Goal: Task Accomplishment & Management: Use online tool/utility

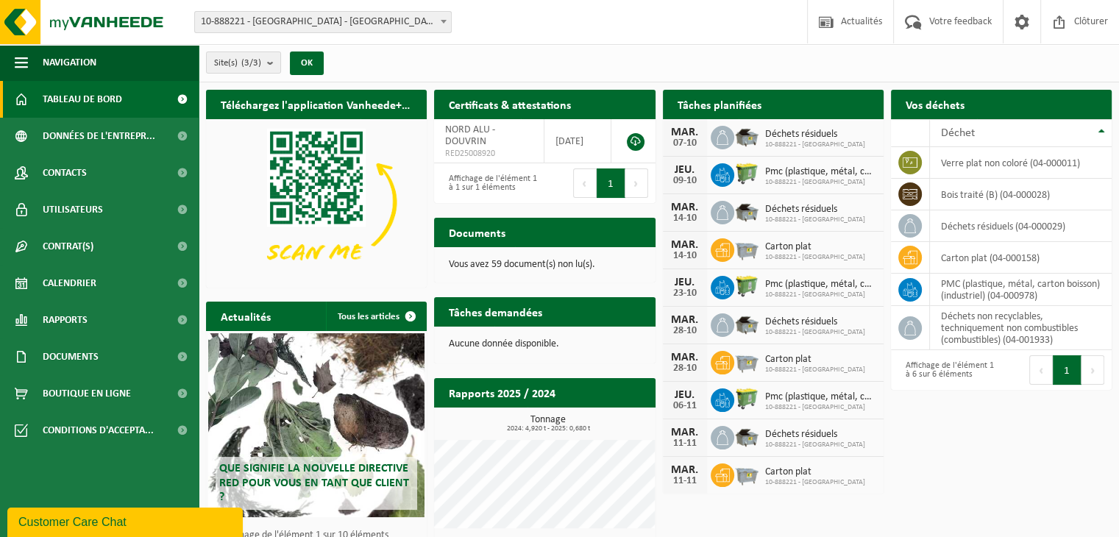
click at [383, 24] on span "10-888221 - [GEOGRAPHIC_DATA] - [GEOGRAPHIC_DATA]" at bounding box center [323, 22] width 256 height 21
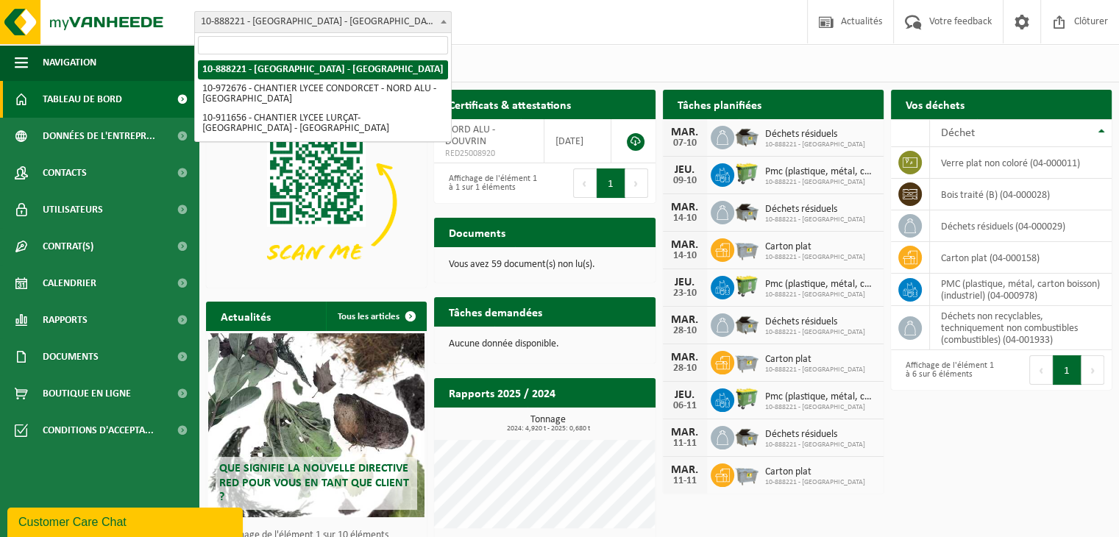
click at [590, 42] on div "Site: 10-888221 - NORD ALU - DOUVRIN 10-972676 - CHANTIER LYCEE CONDORCET - NOR…" at bounding box center [559, 22] width 1119 height 45
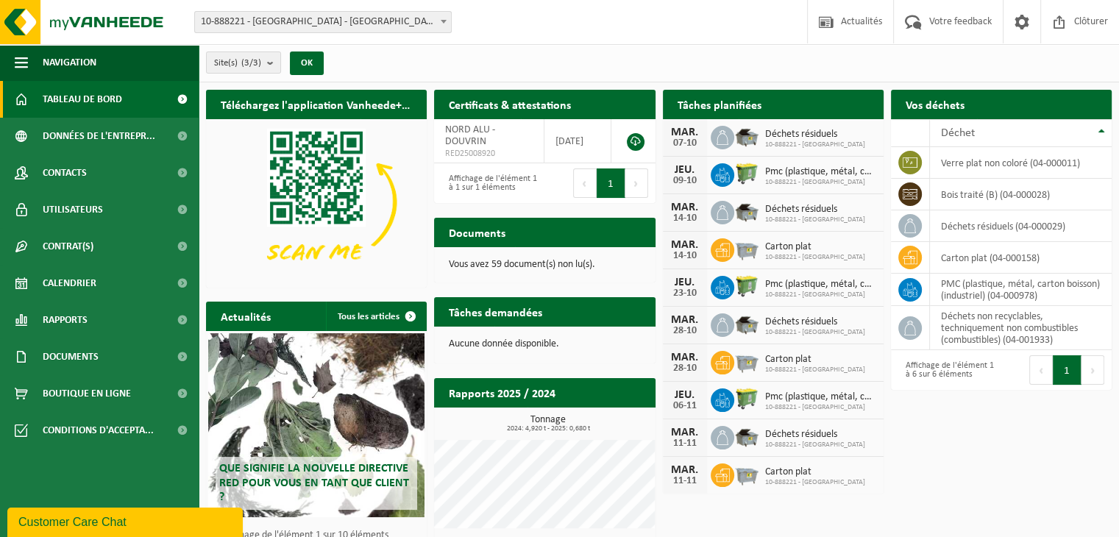
click at [942, 454] on div "Téléchargez l'application Vanheede+ maintenant! Cachez Certificats & attestatio…" at bounding box center [658, 376] width 913 height 588
click at [1003, 55] on div "Site(s) (3/3) Tout sélectionner Tout désélectionner Sélectionner les actifs NOR…" at bounding box center [659, 63] width 920 height 38
click at [1014, 163] on td "verre plat non coloré (04-000011)" at bounding box center [1021, 163] width 182 height 32
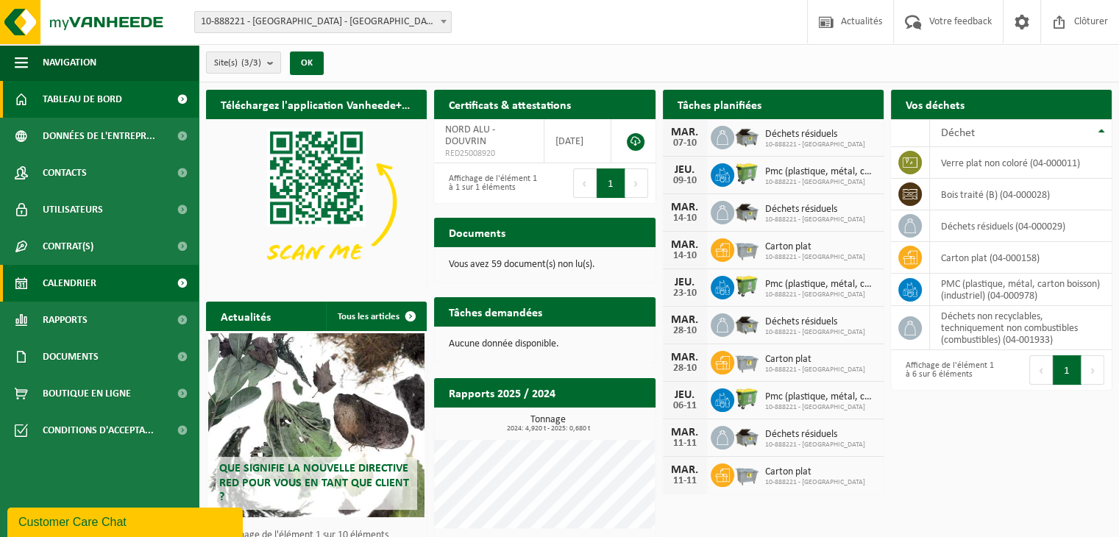
click at [96, 295] on link "Calendrier" at bounding box center [99, 283] width 199 height 37
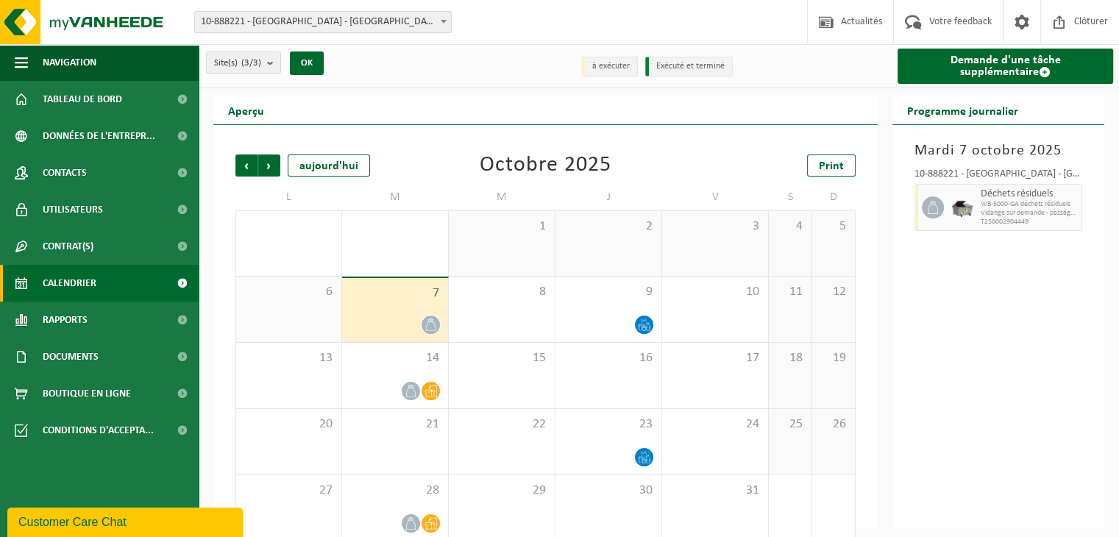
click at [400, 304] on div "7" at bounding box center [395, 310] width 106 height 64
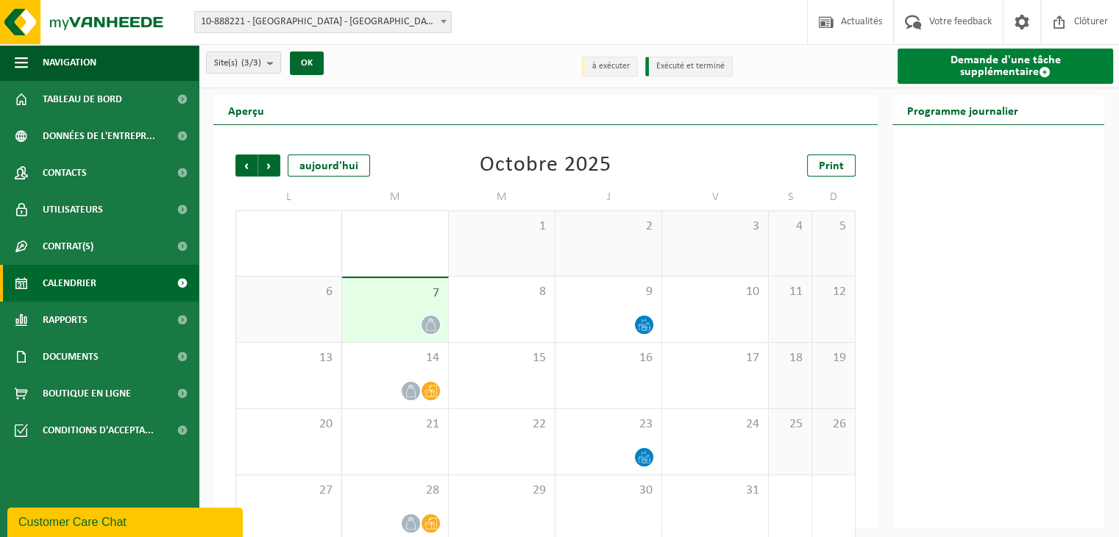
click at [973, 69] on link "Demande d'une tâche supplémentaire" at bounding box center [1005, 66] width 216 height 35
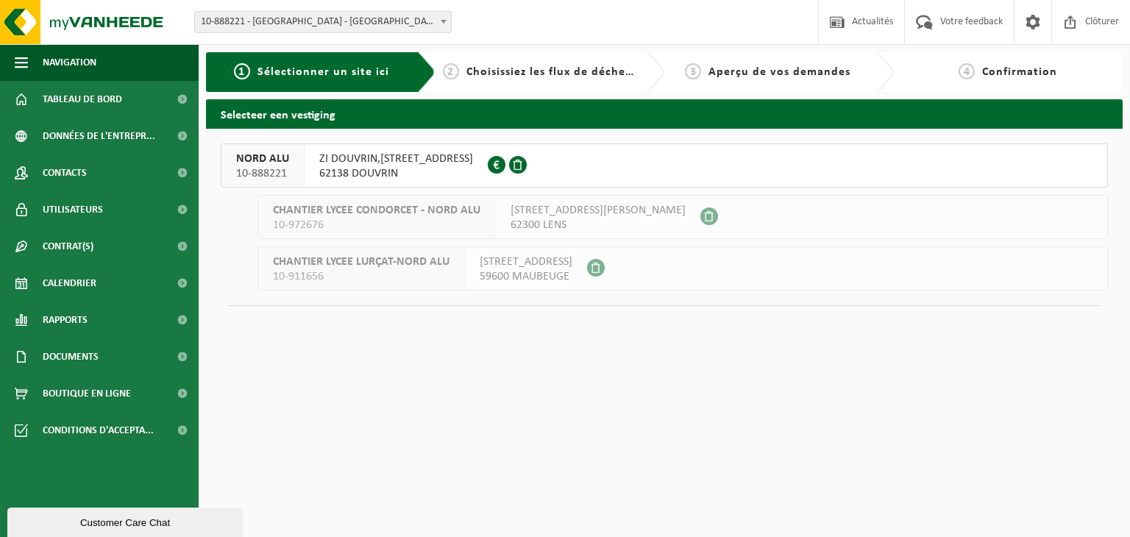
click at [466, 166] on span "62138 DOUVRIN" at bounding box center [396, 173] width 154 height 15
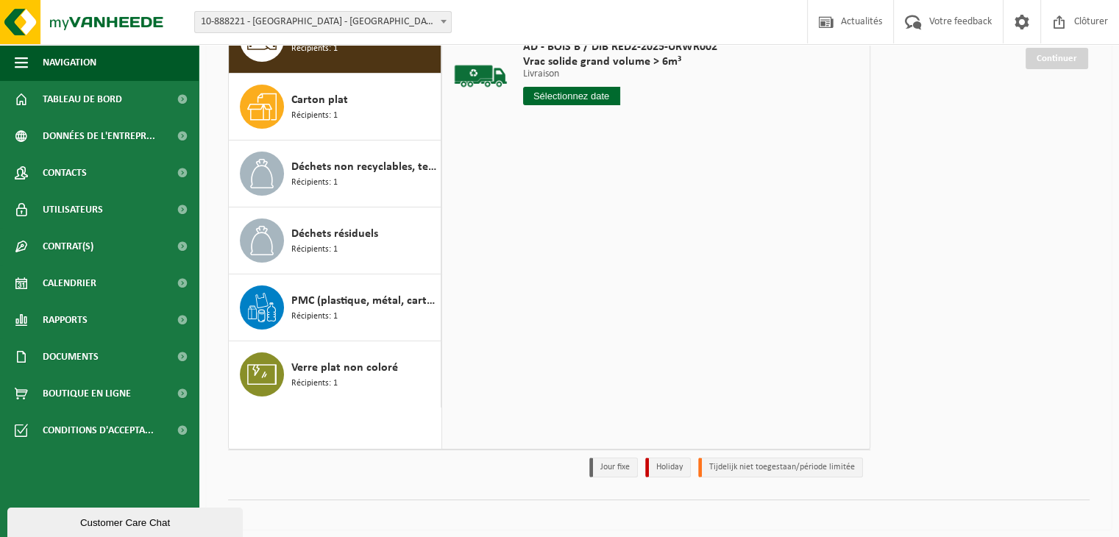
scroll to position [181, 0]
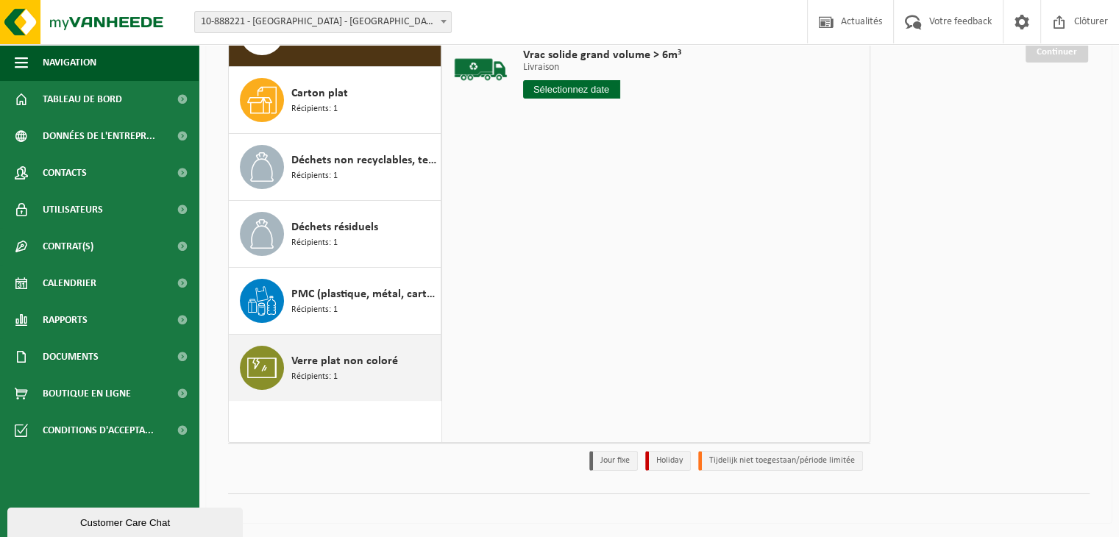
click at [335, 370] on span "Récipients: 1" at bounding box center [314, 377] width 46 height 14
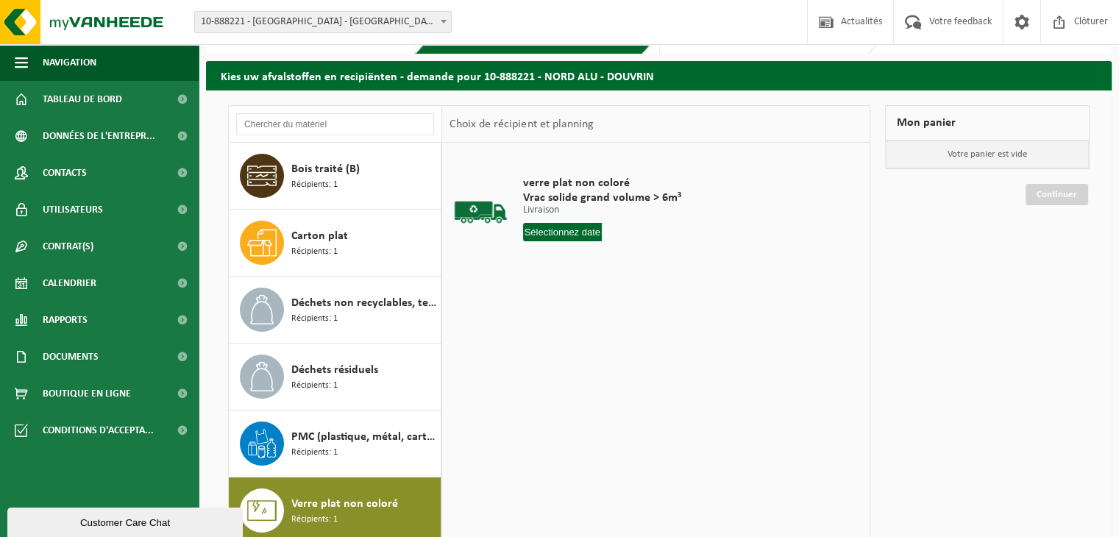
scroll to position [34, 0]
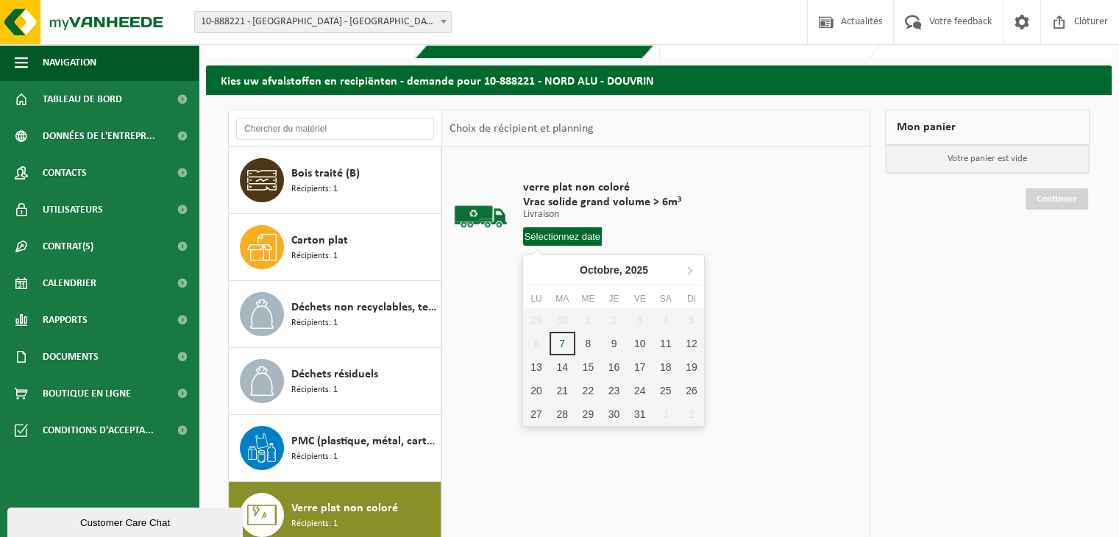
click at [568, 233] on input "text" at bounding box center [562, 236] width 79 height 18
click at [566, 339] on div "7" at bounding box center [562, 344] width 26 height 24
type input "à partir de 2025-10-07"
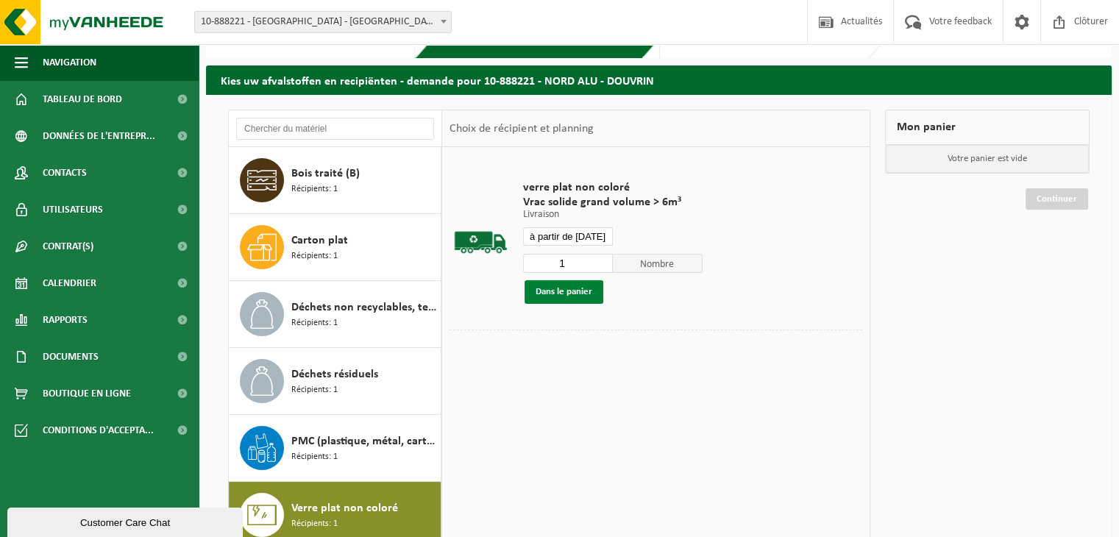
click at [584, 294] on button "Dans le panier" at bounding box center [563, 292] width 79 height 24
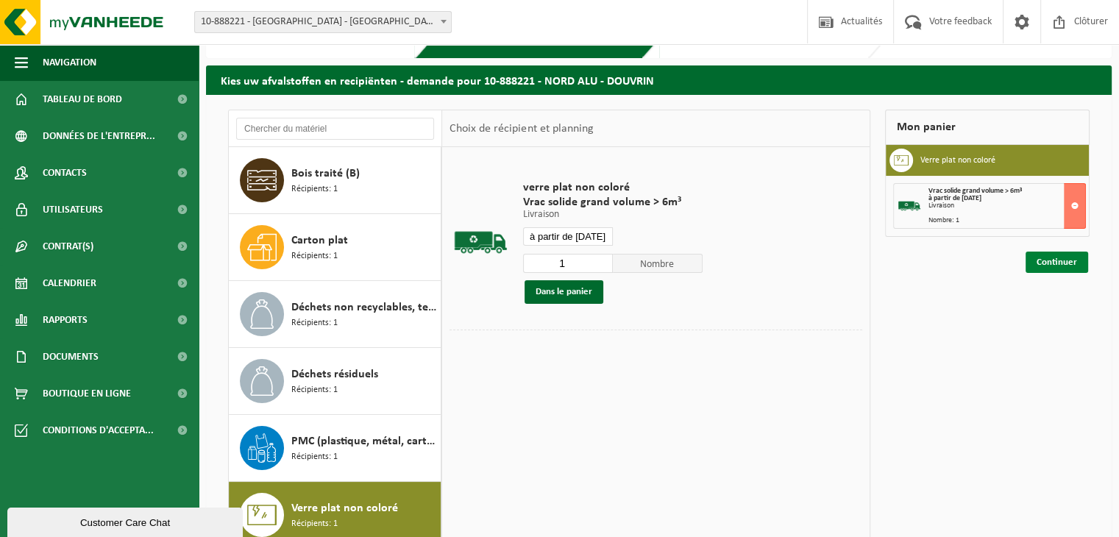
click at [1065, 268] on link "Continuer" at bounding box center [1056, 262] width 63 height 21
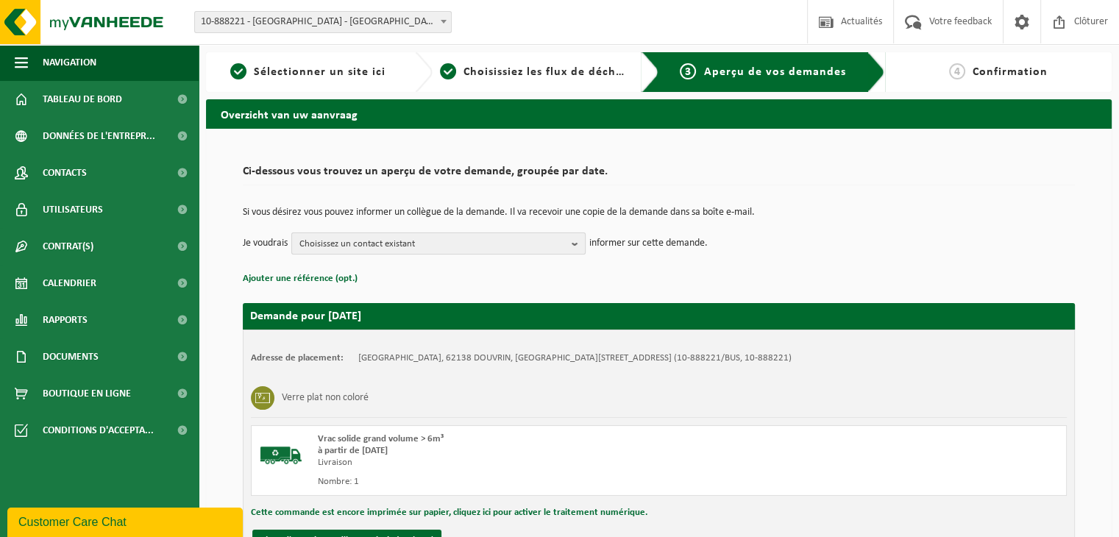
click at [395, 241] on span "Choisissez un contact existant" at bounding box center [432, 244] width 266 height 22
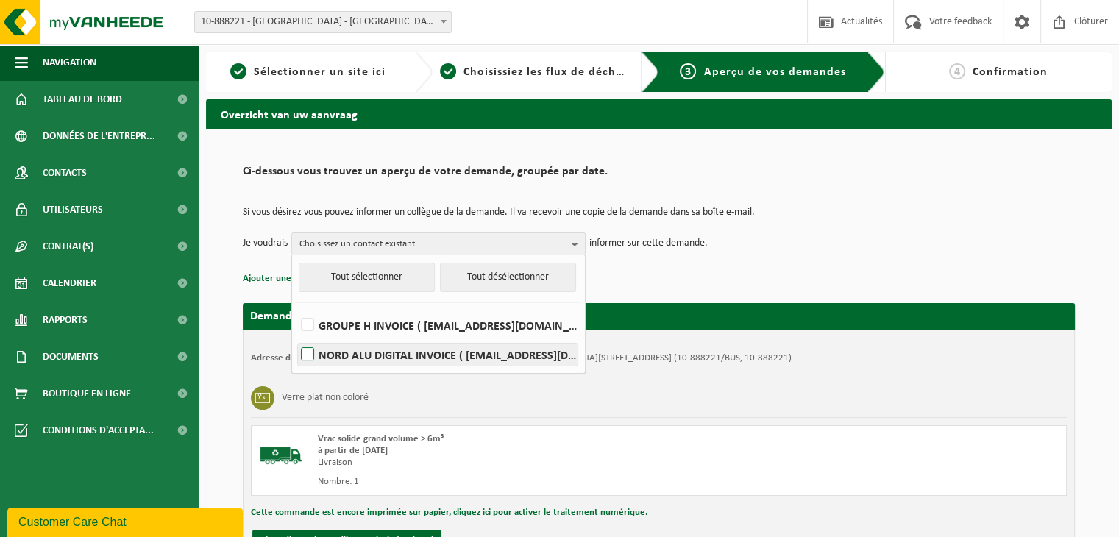
click at [384, 352] on label "NORD ALU DIGITAL INVOICE ( [EMAIL_ADDRESS][DOMAIN_NAME] )" at bounding box center [438, 355] width 280 height 22
click at [296, 336] on input "NORD ALU DIGITAL INVOICE ( [EMAIL_ADDRESS][DOMAIN_NAME] )" at bounding box center [295, 335] width 1 height 1
click at [712, 240] on td "Je voudrais NORD ALU DIGITAL INVOICE Tout sélectionner Tout désélectionner GROU…" at bounding box center [659, 243] width 832 height 22
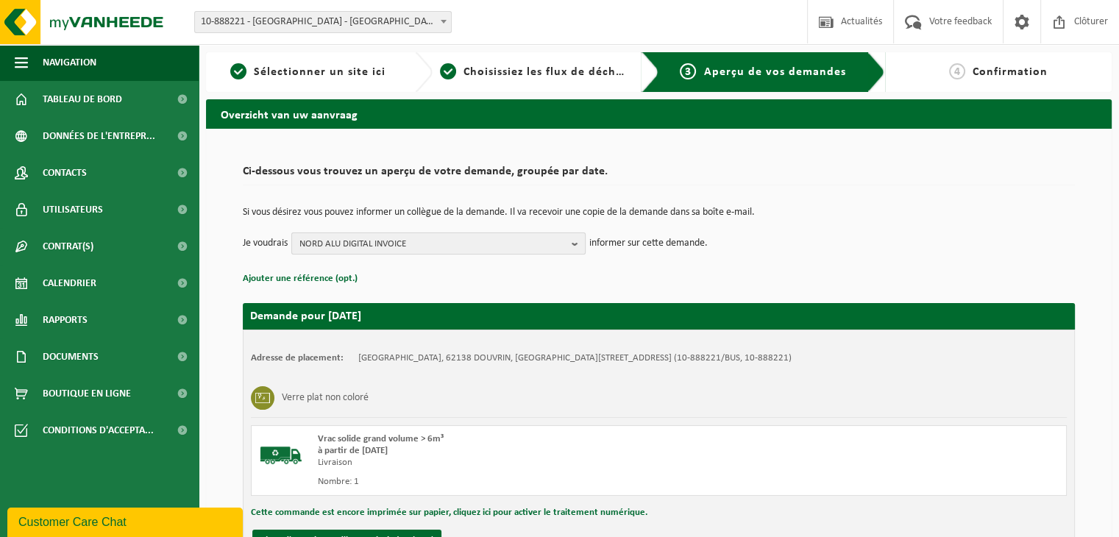
click at [433, 238] on span "NORD ALU DIGITAL INVOICE" at bounding box center [432, 244] width 266 height 22
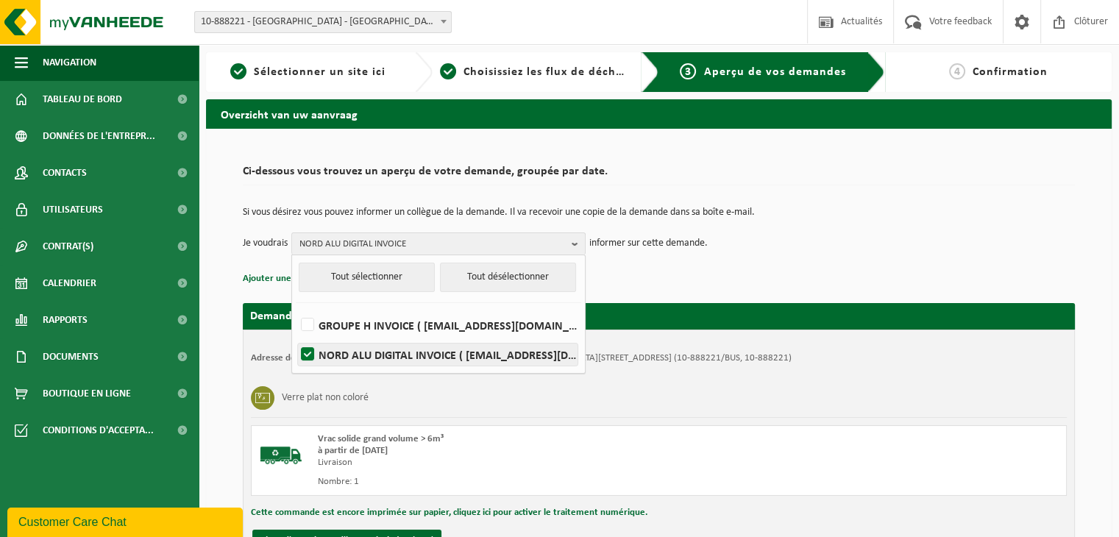
click at [309, 353] on label "NORD ALU DIGITAL INVOICE ( [EMAIL_ADDRESS][DOMAIN_NAME] )" at bounding box center [438, 355] width 280 height 22
click at [296, 336] on input "NORD ALU DIGITAL INVOICE ( [EMAIL_ADDRESS][DOMAIN_NAME] )" at bounding box center [295, 335] width 1 height 1
checkbox input "false"
click at [900, 236] on td "Je voudrais Choisissez un contact existant Tout sélectionner Tout désélectionne…" at bounding box center [659, 243] width 832 height 22
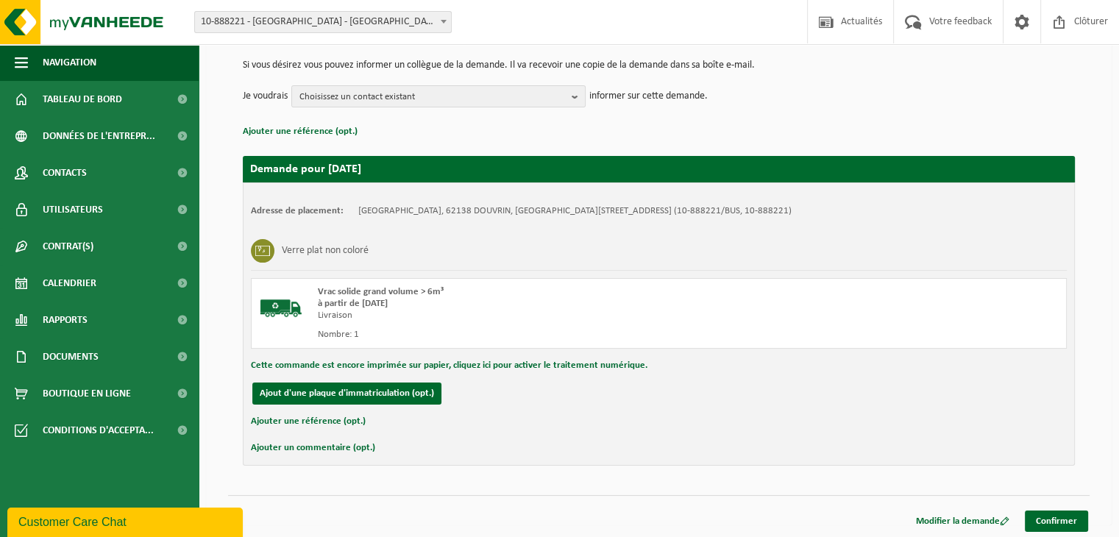
scroll to position [149, 0]
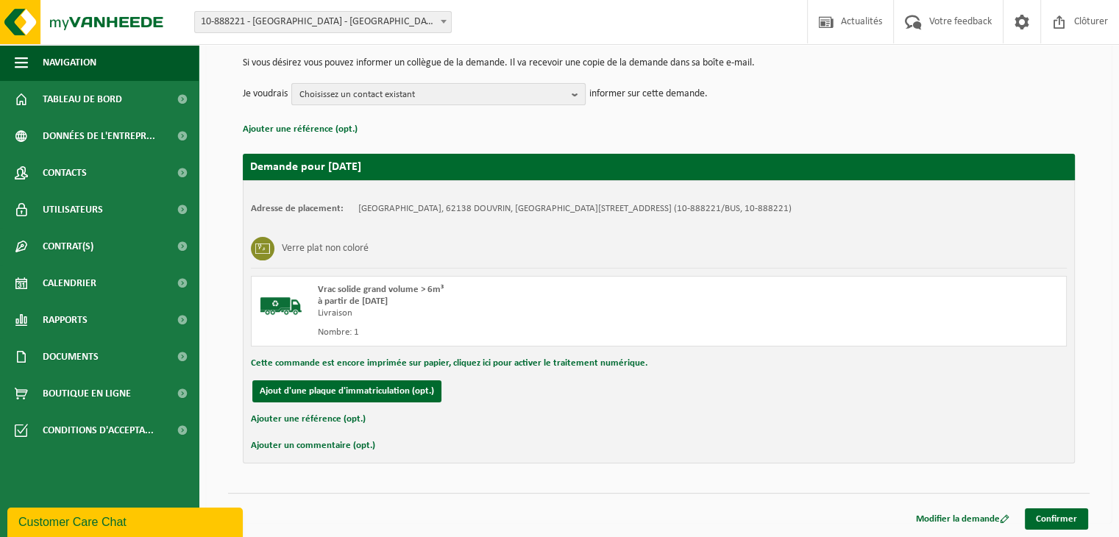
click at [559, 92] on span "Choisissez un contact existant" at bounding box center [432, 95] width 266 height 22
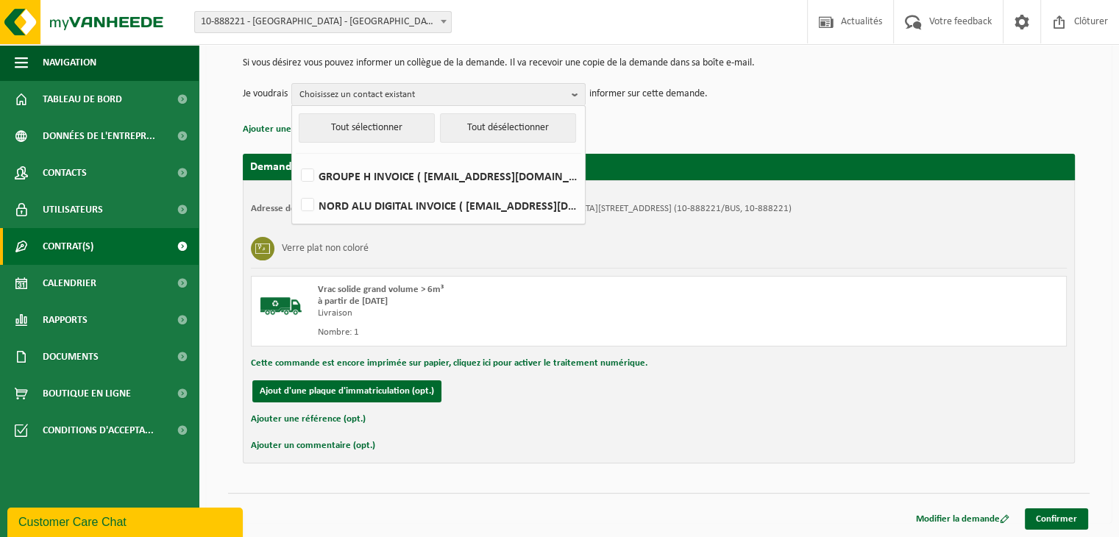
click at [97, 263] on link "Contrat(s)" at bounding box center [99, 246] width 199 height 37
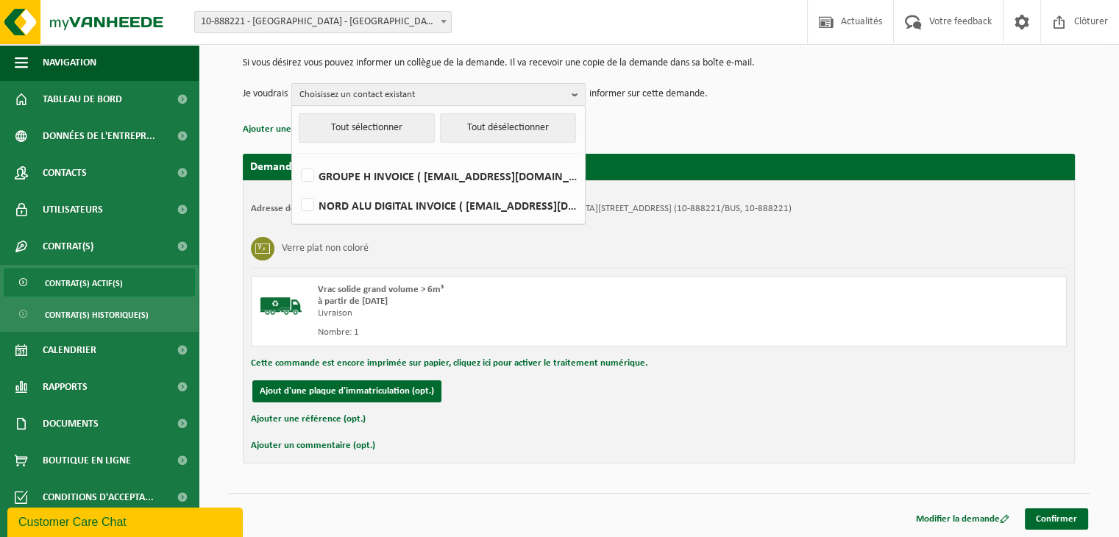
click at [101, 285] on span "Contrat(s) actif(s)" at bounding box center [84, 283] width 78 height 28
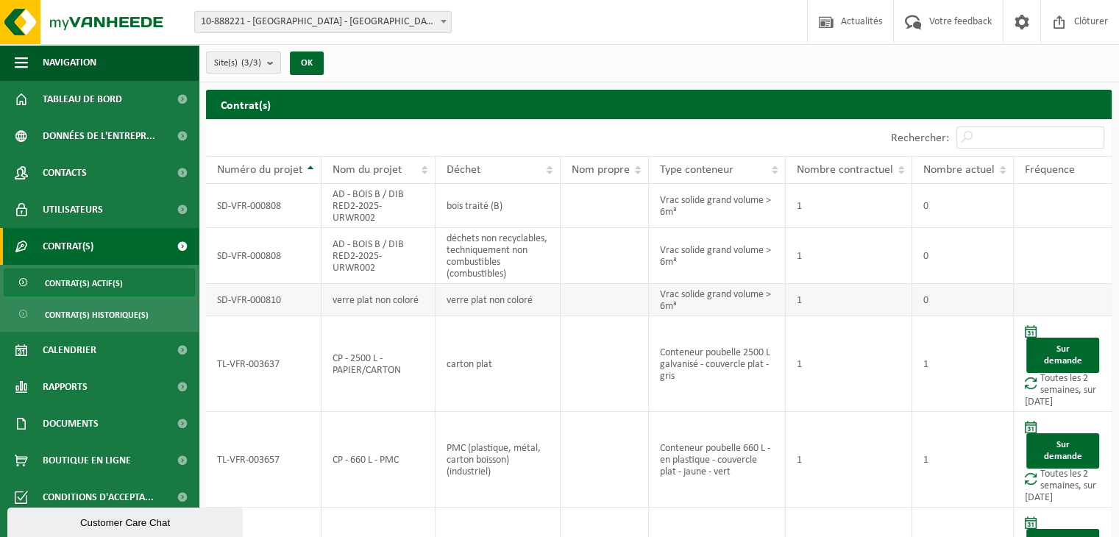
click at [463, 296] on td "verre plat non coloré" at bounding box center [497, 300] width 125 height 32
click at [835, 298] on td "1" at bounding box center [849, 300] width 127 height 32
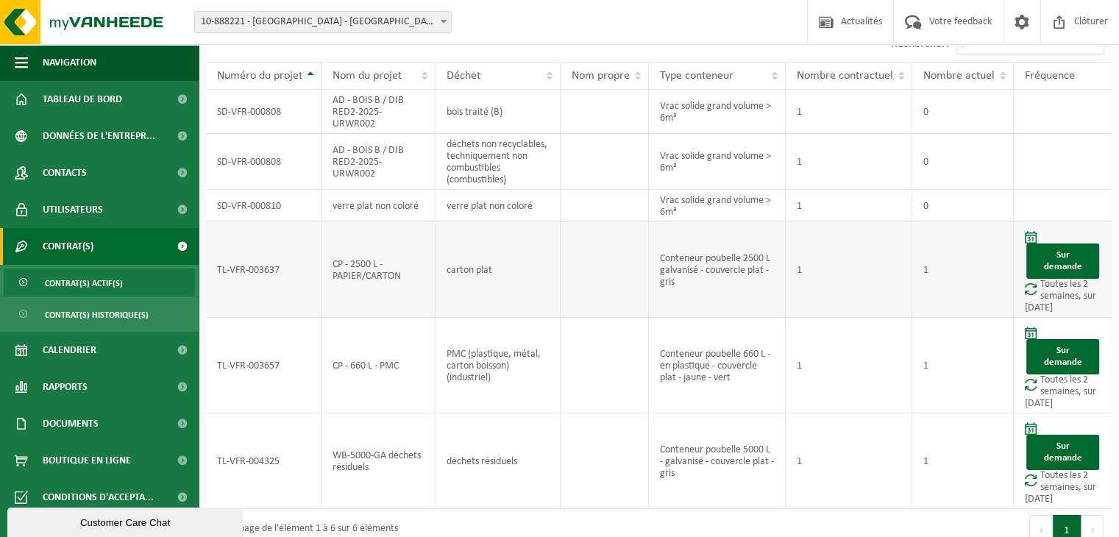
scroll to position [113, 0]
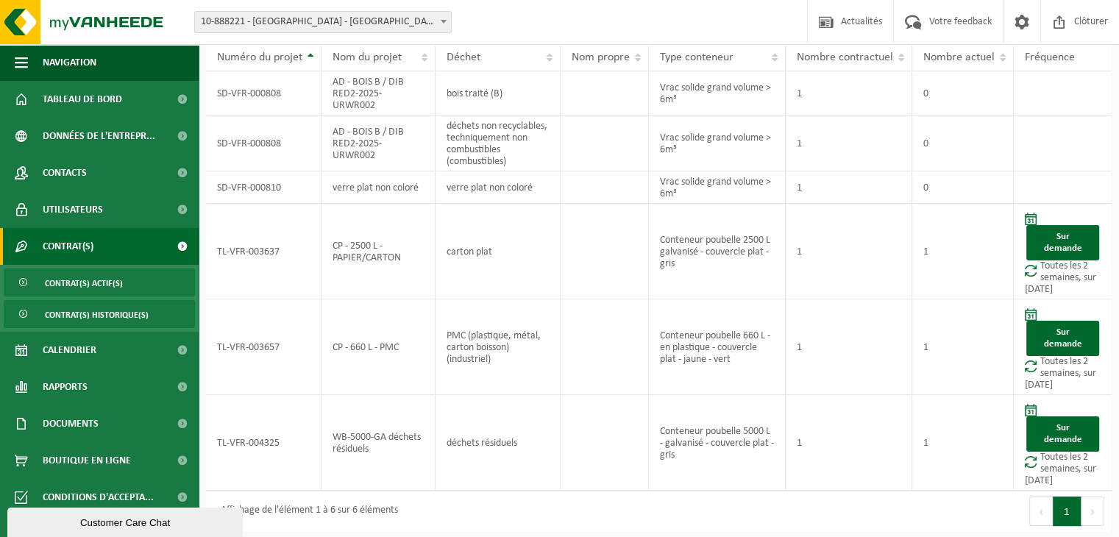
click at [68, 314] on span "Contrat(s) historique(s)" at bounding box center [97, 315] width 104 height 28
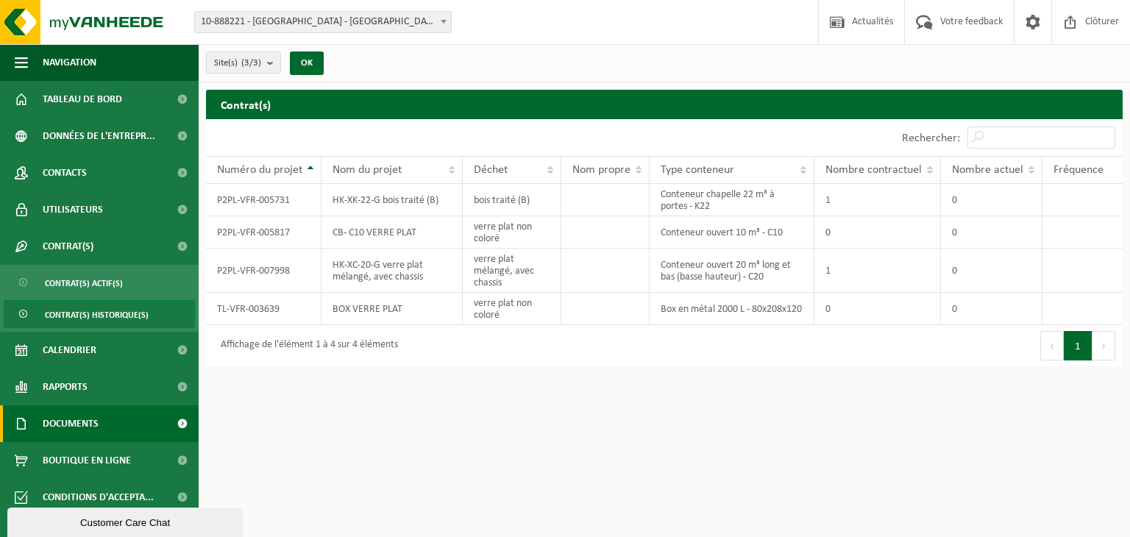
click at [96, 431] on span "Documents" at bounding box center [71, 423] width 56 height 37
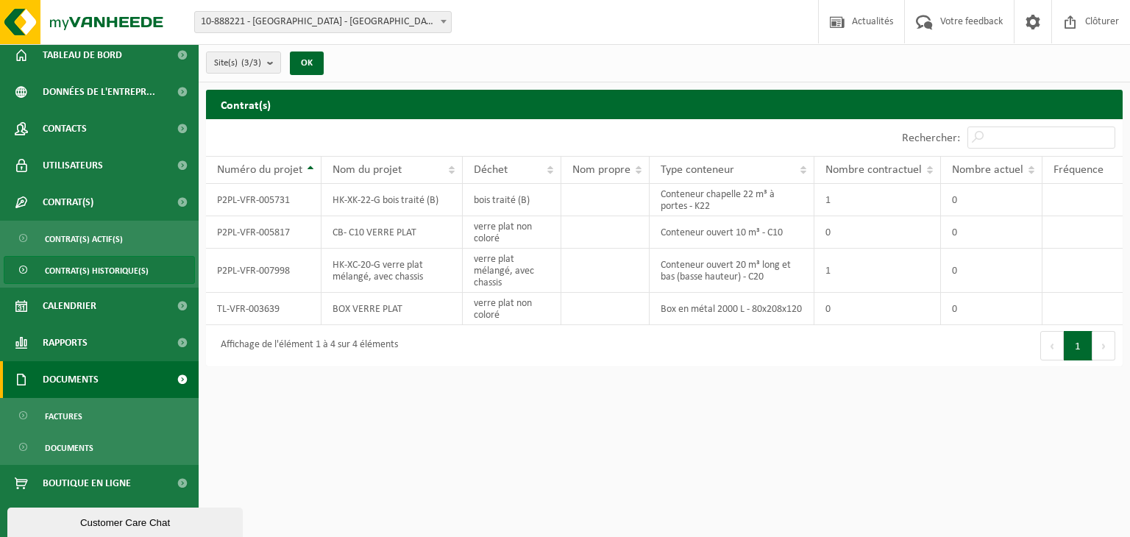
scroll to position [46, 0]
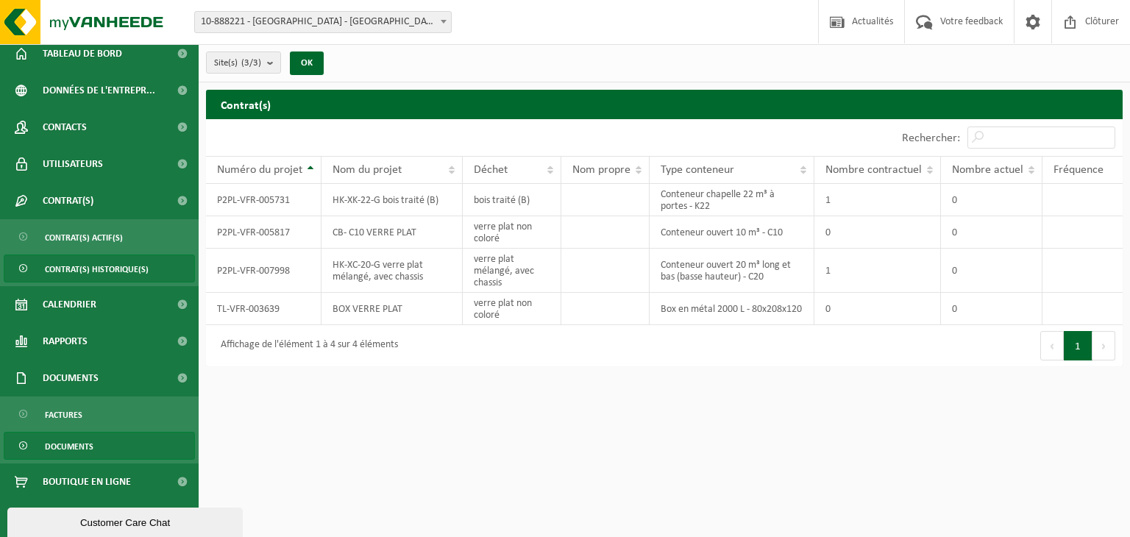
click at [88, 442] on span "Documents" at bounding box center [69, 447] width 49 height 28
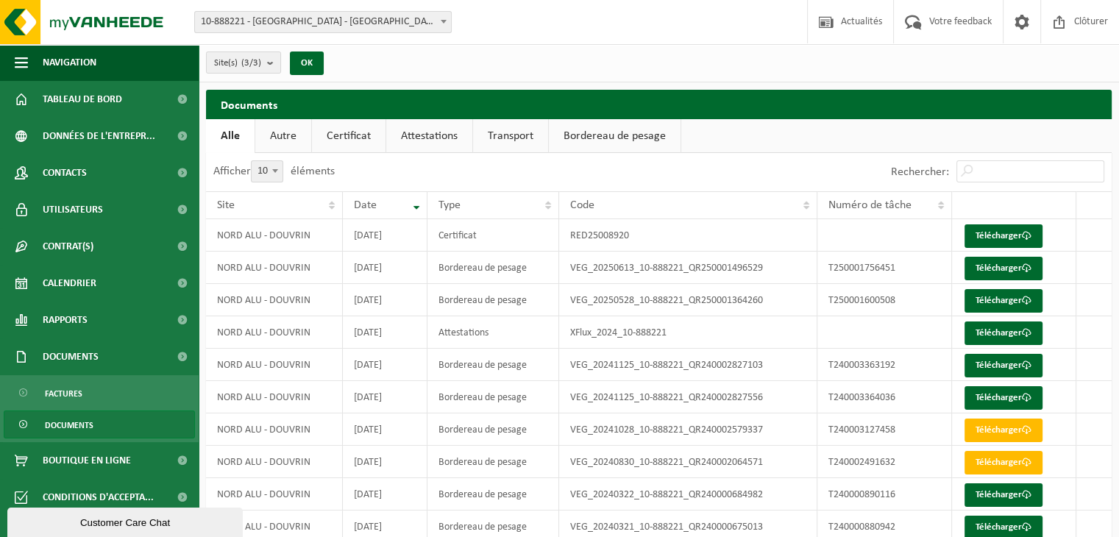
click at [605, 127] on link "Bordereau de pesage" at bounding box center [615, 136] width 132 height 34
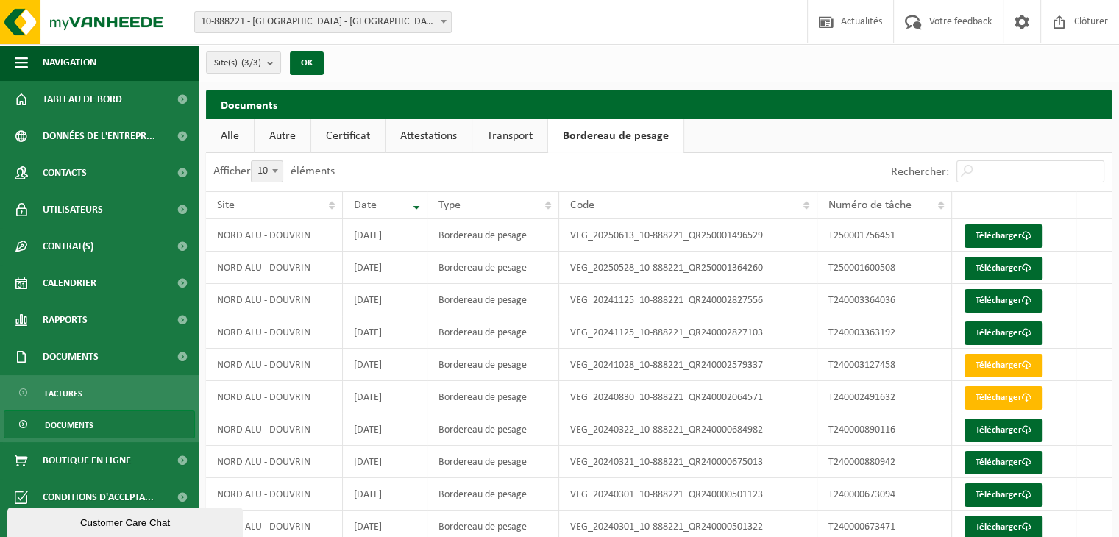
click at [424, 138] on link "Attestations" at bounding box center [428, 136] width 86 height 34
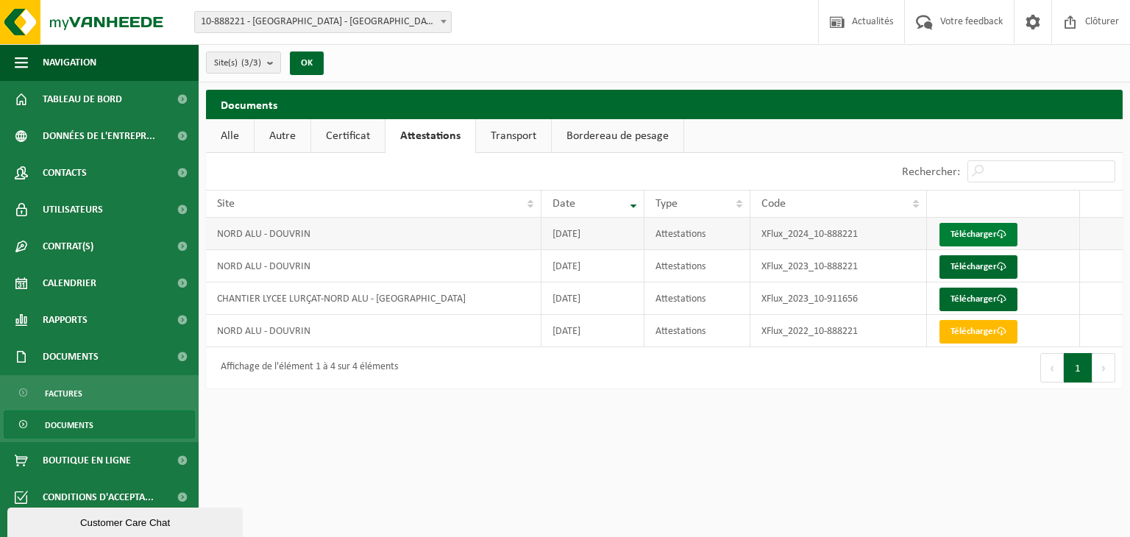
click at [958, 230] on link "Télécharger" at bounding box center [978, 235] width 78 height 24
click at [347, 136] on link "Certificat" at bounding box center [348, 136] width 74 height 34
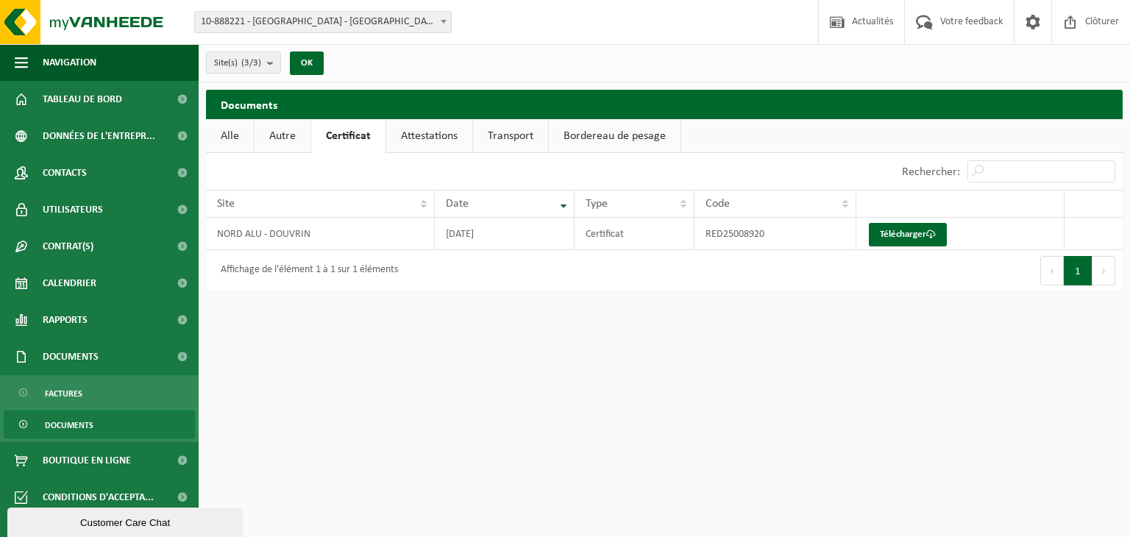
click at [597, 132] on link "Bordereau de pesage" at bounding box center [615, 136] width 132 height 34
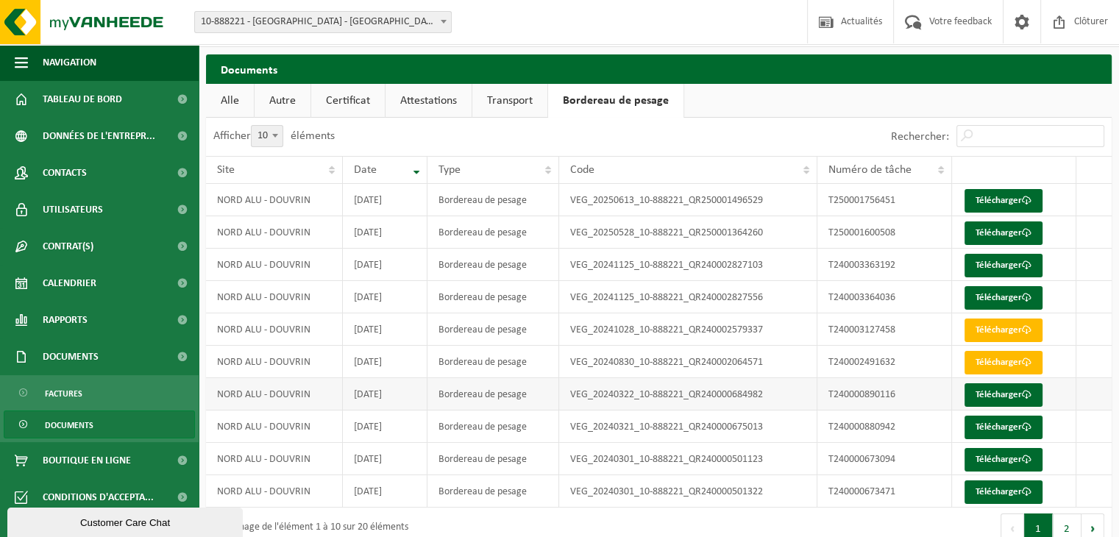
scroll to position [59, 0]
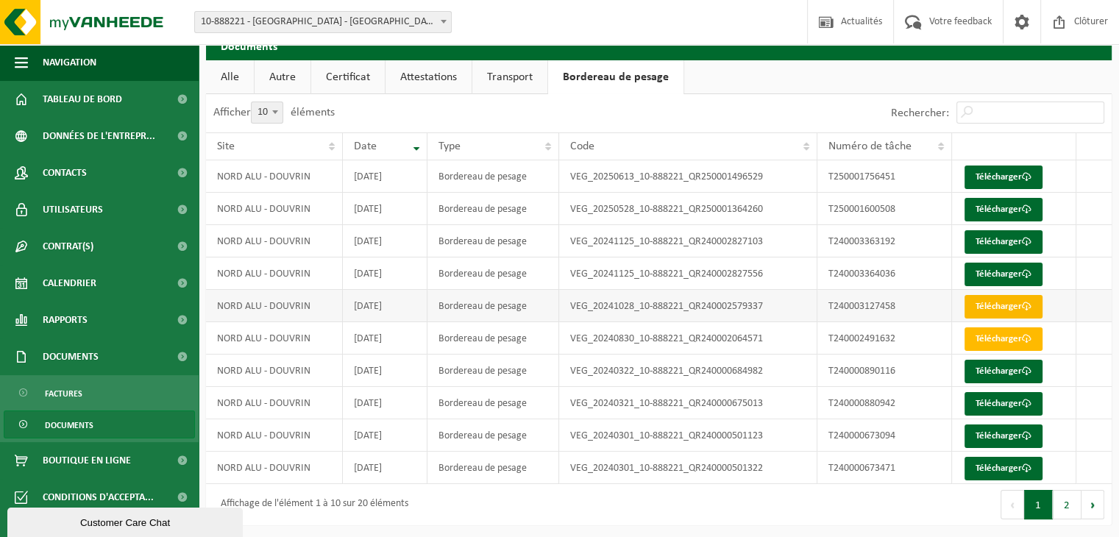
click at [995, 306] on link "Télécharger" at bounding box center [1003, 307] width 78 height 24
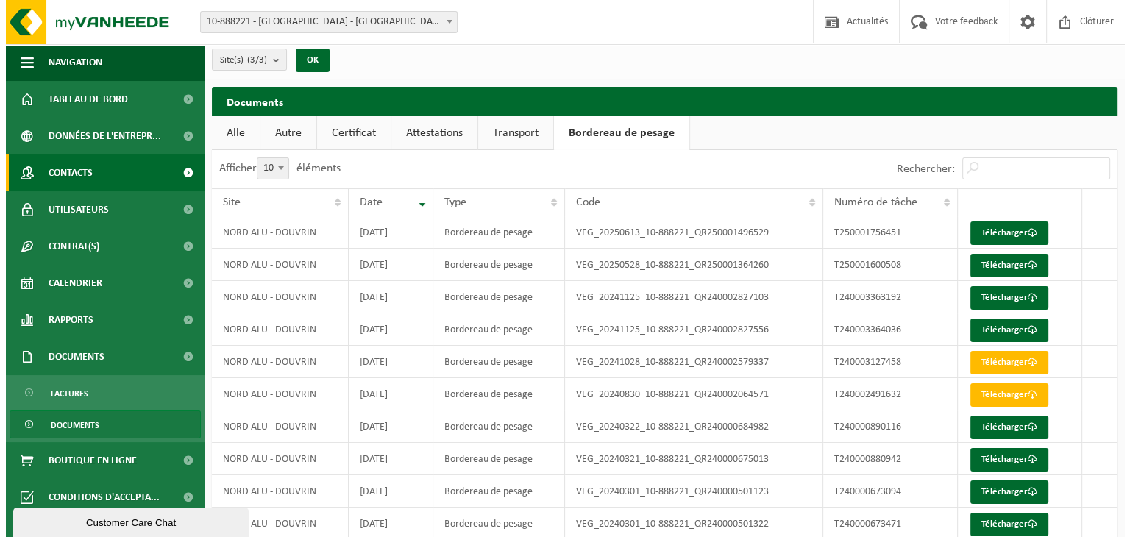
scroll to position [0, 0]
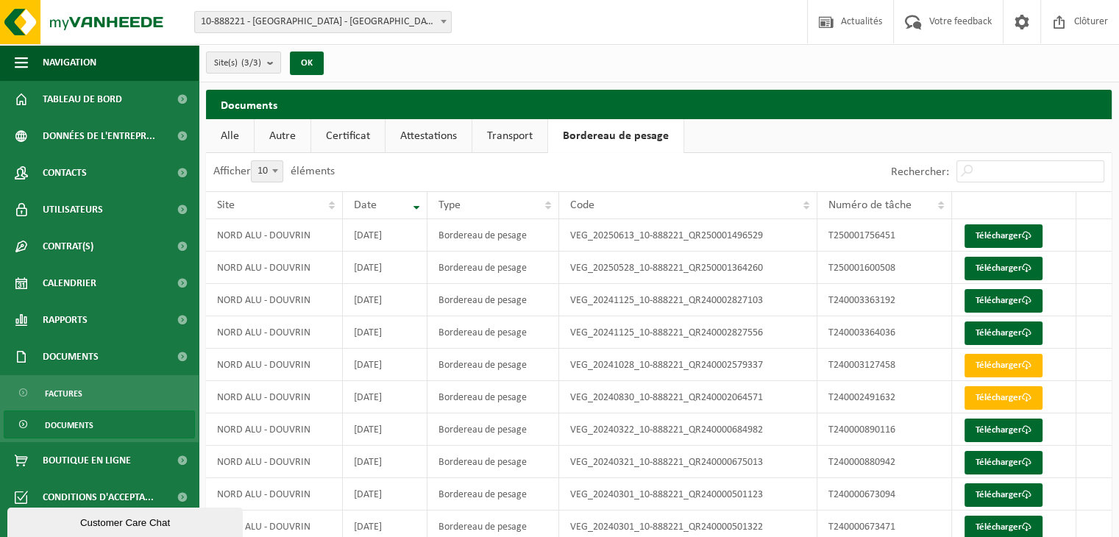
click at [238, 140] on link "Alle" at bounding box center [230, 136] width 48 height 34
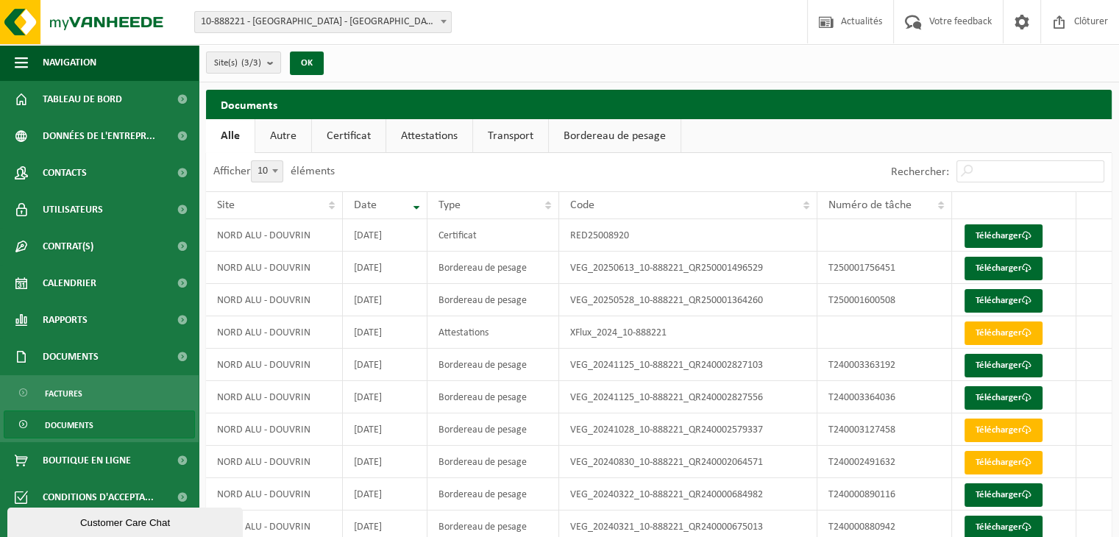
click at [282, 129] on link "Autre" at bounding box center [283, 136] width 56 height 34
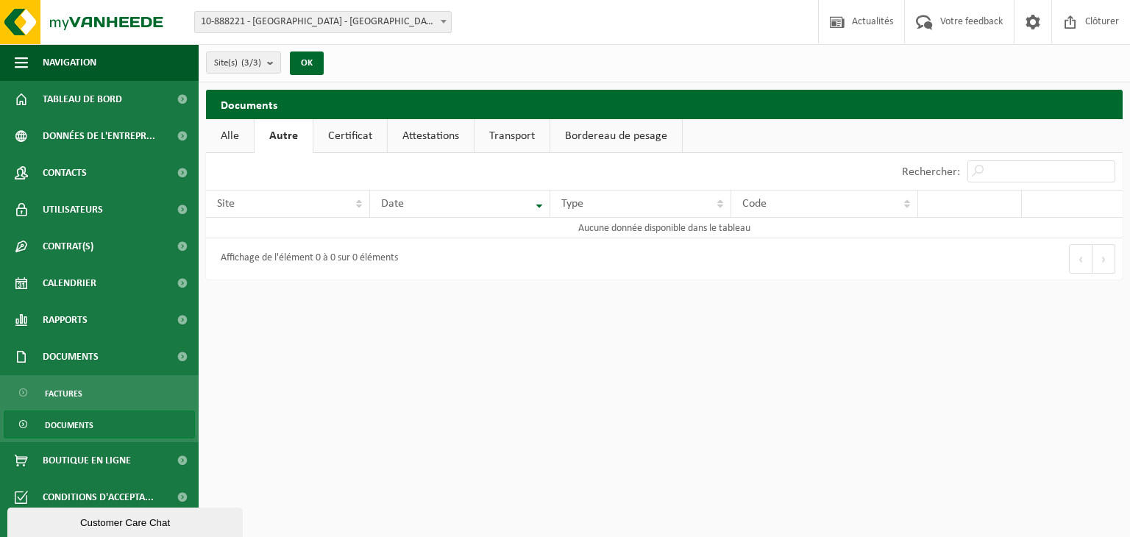
click at [361, 136] on link "Certificat" at bounding box center [350, 136] width 74 height 34
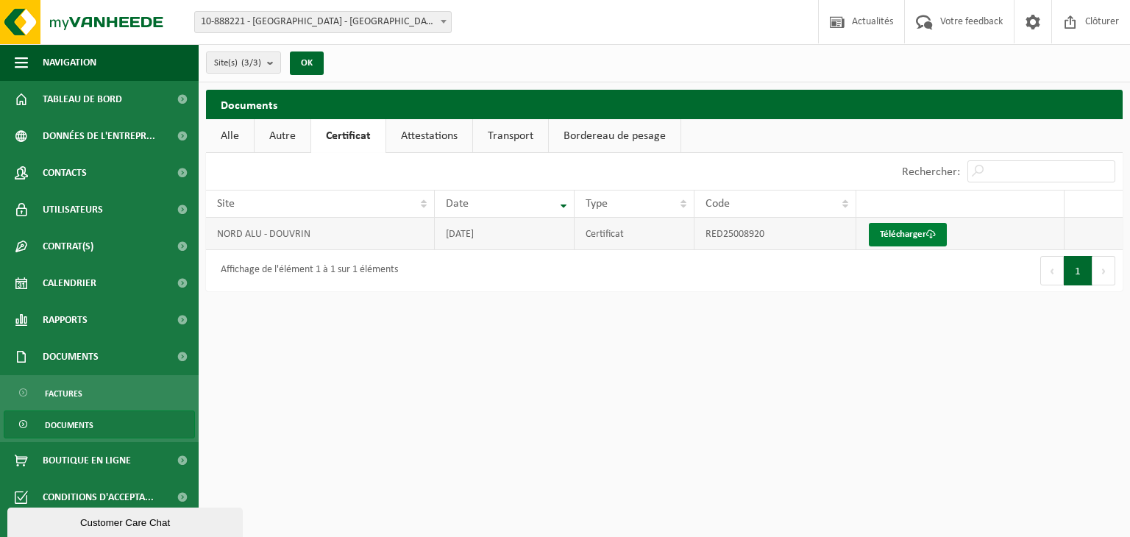
click at [939, 236] on link "Télécharger" at bounding box center [908, 235] width 78 height 24
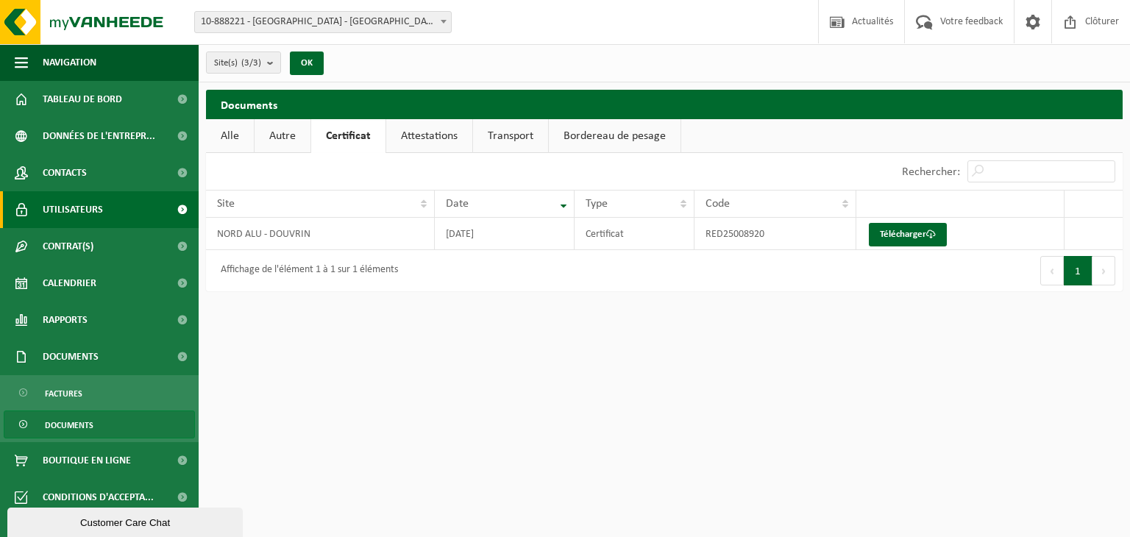
click at [110, 217] on link "Utilisateurs" at bounding box center [99, 209] width 199 height 37
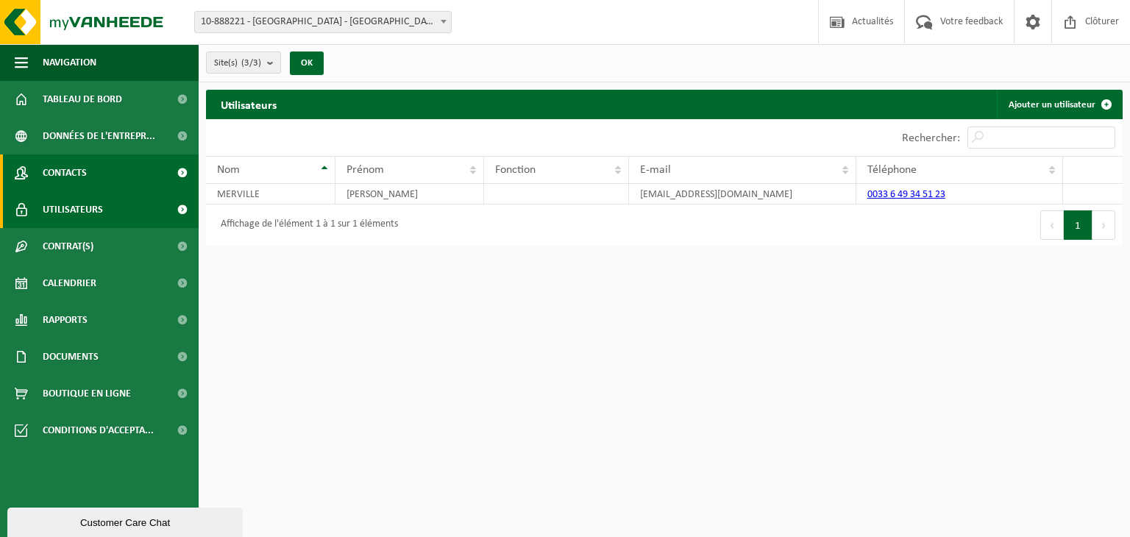
click at [120, 175] on link "Contacts" at bounding box center [99, 172] width 199 height 37
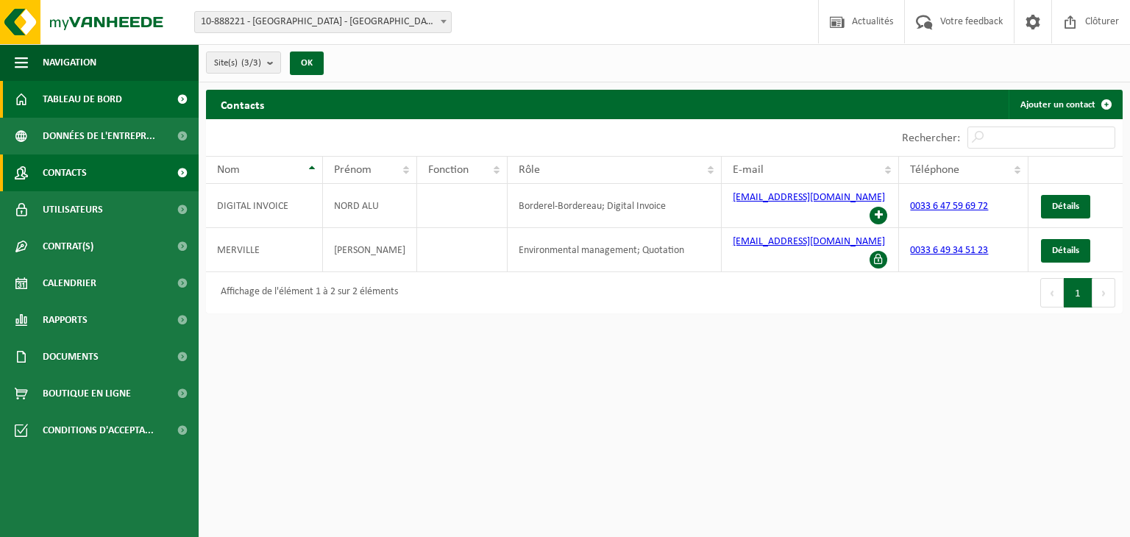
click at [113, 99] on span "Tableau de bord" at bounding box center [82, 99] width 79 height 37
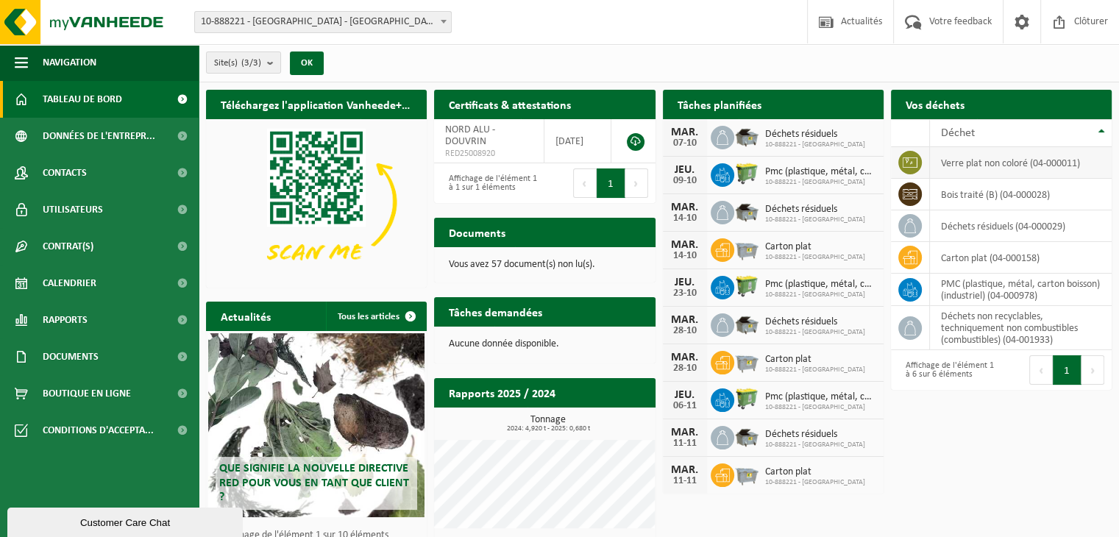
click at [908, 163] on icon at bounding box center [910, 162] width 15 height 15
click at [975, 163] on td "verre plat non coloré (04-000011)" at bounding box center [1021, 163] width 182 height 32
click at [636, 139] on link at bounding box center [636, 142] width 18 height 18
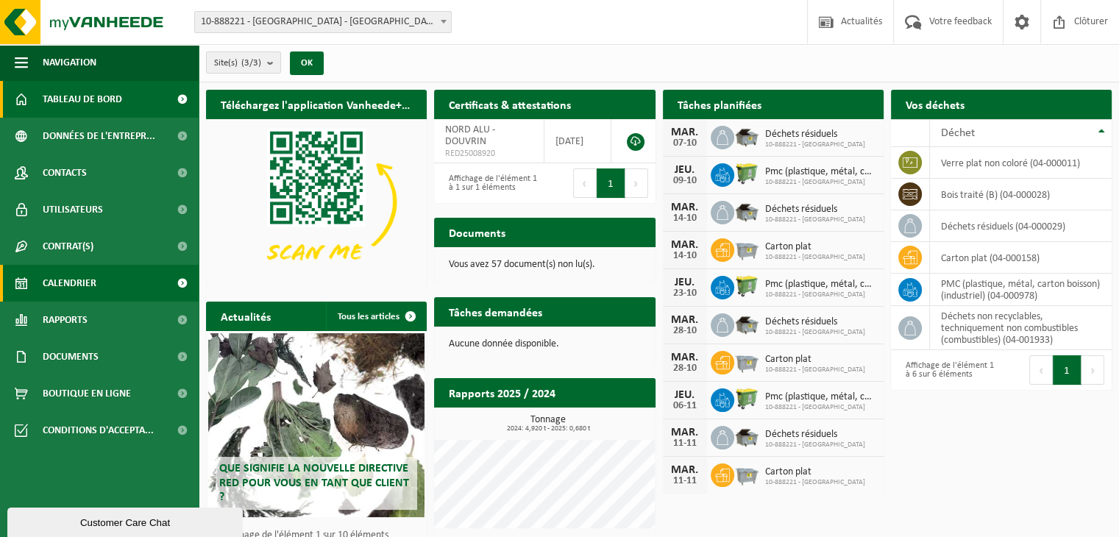
click at [79, 282] on span "Calendrier" at bounding box center [70, 283] width 54 height 37
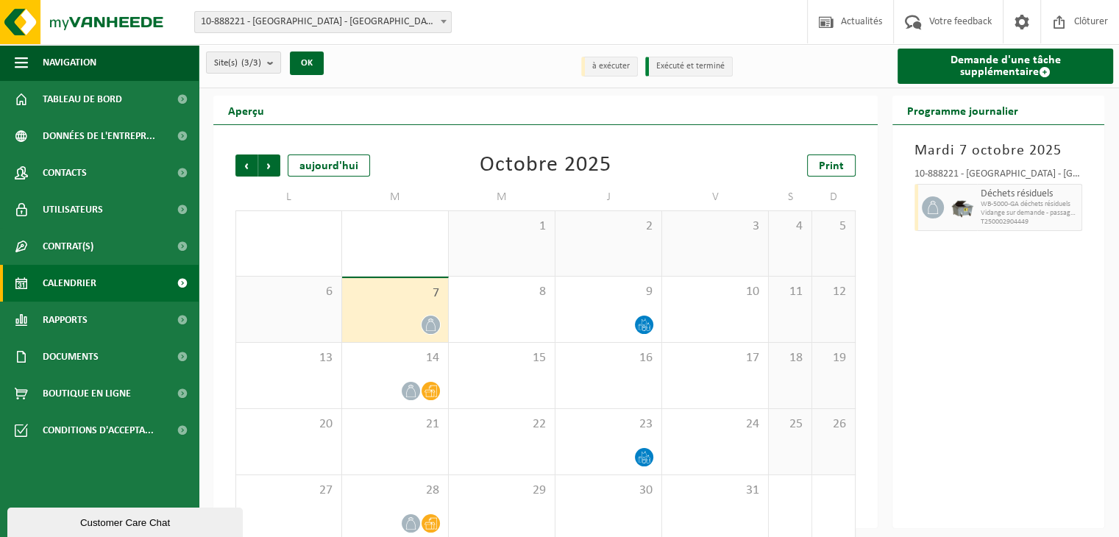
click at [415, 291] on span "7" at bounding box center [394, 293] width 91 height 16
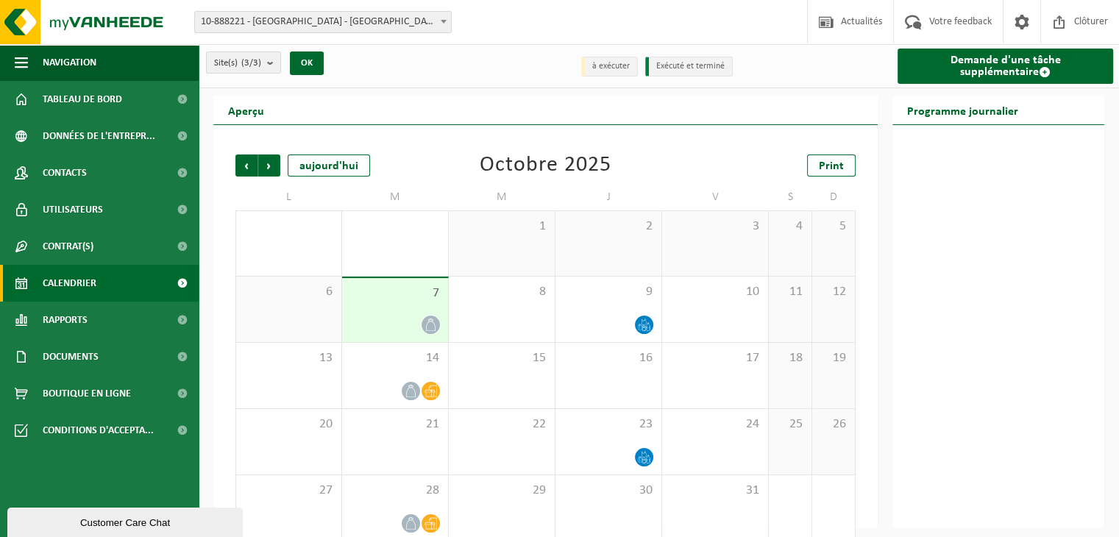
click at [983, 119] on h2 "Programme journalier" at bounding box center [962, 110] width 140 height 29
click at [1016, 70] on link "Demande d'une tâche supplémentaire" at bounding box center [1005, 66] width 216 height 35
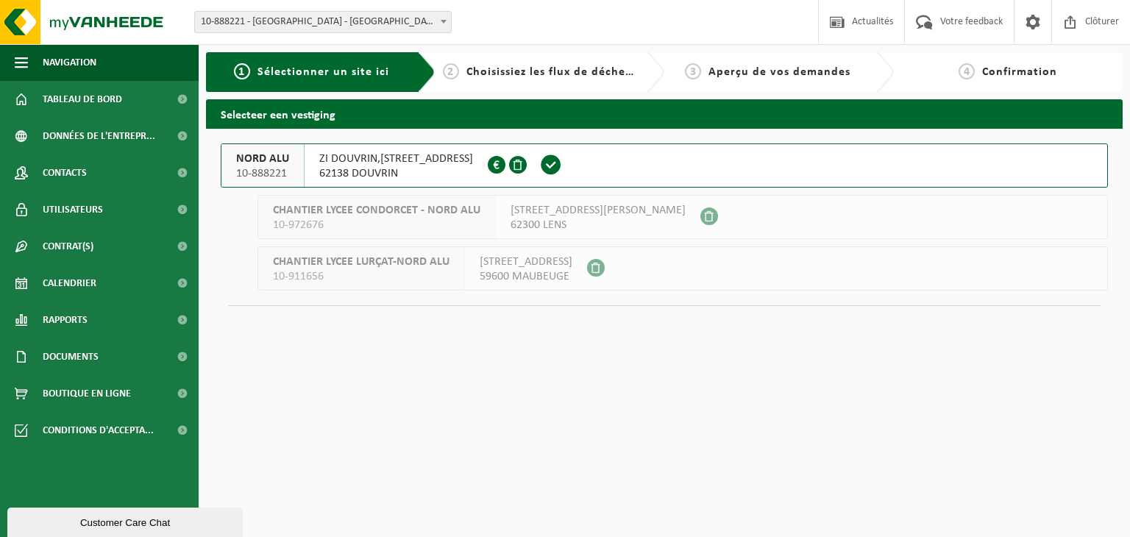
click at [503, 165] on span at bounding box center [497, 165] width 18 height 18
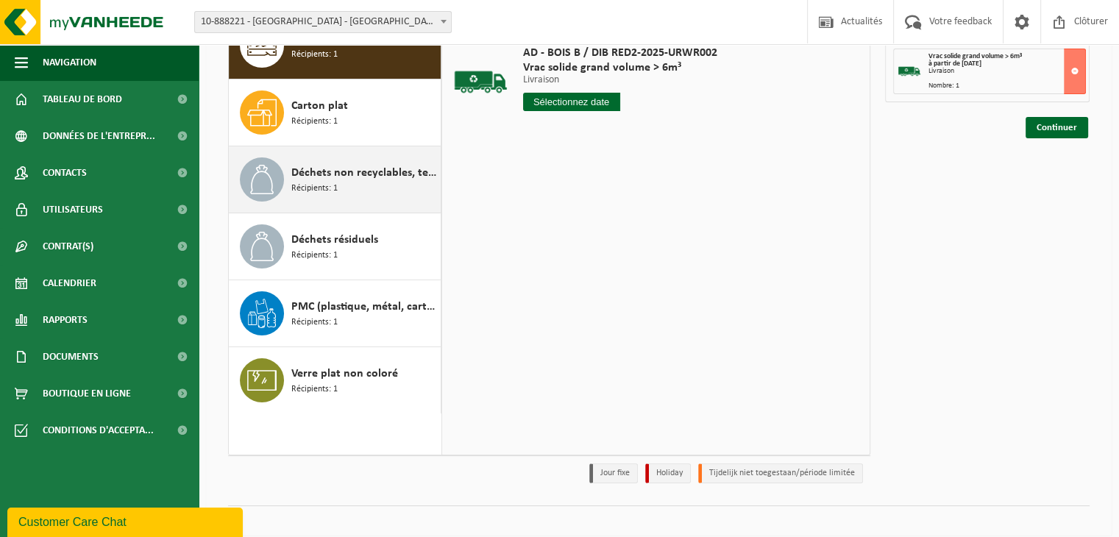
scroll to position [181, 0]
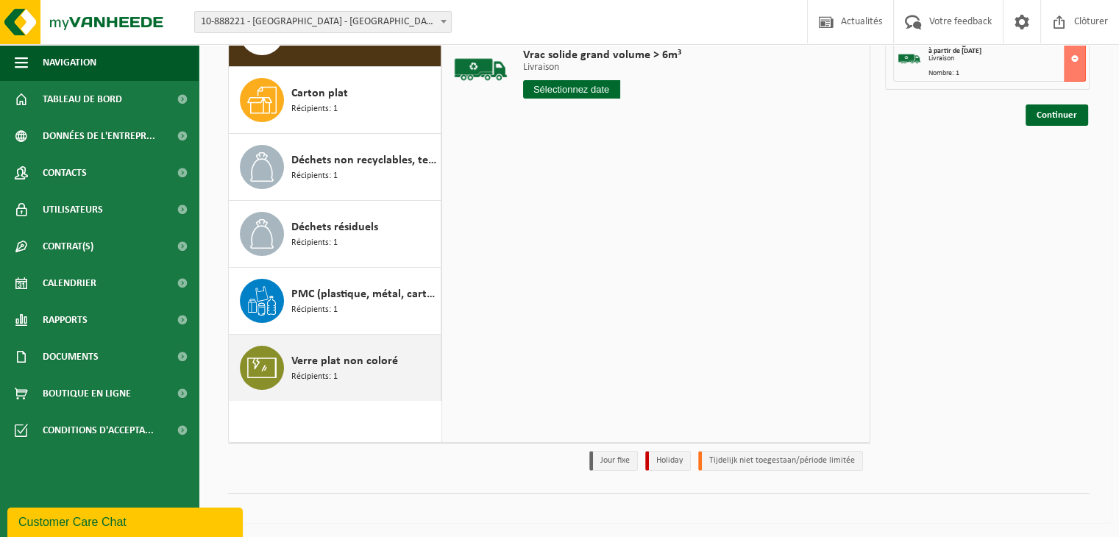
click at [314, 363] on span "Verre plat non coloré" at bounding box center [344, 361] width 107 height 18
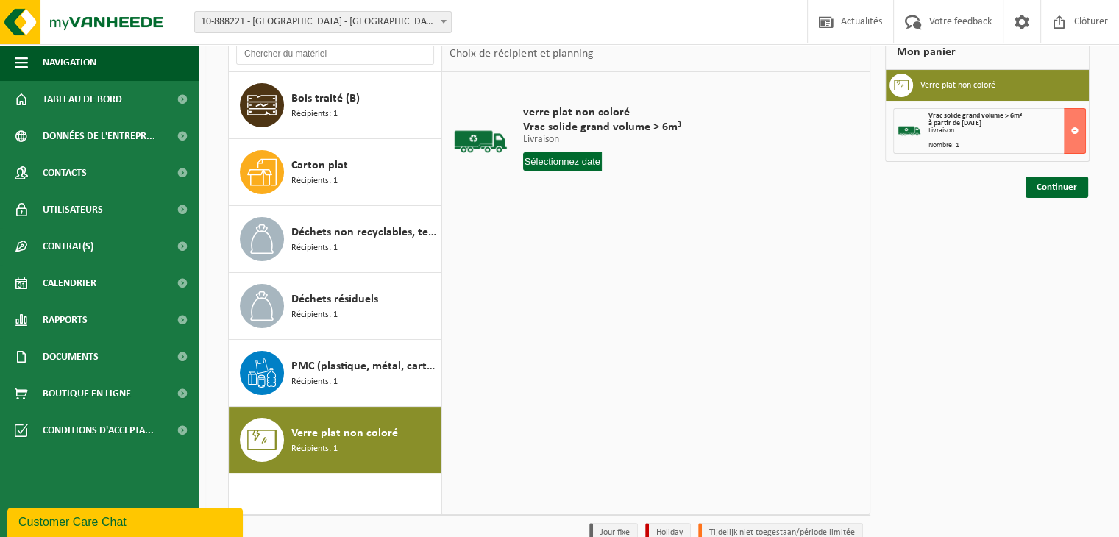
scroll to position [107, 0]
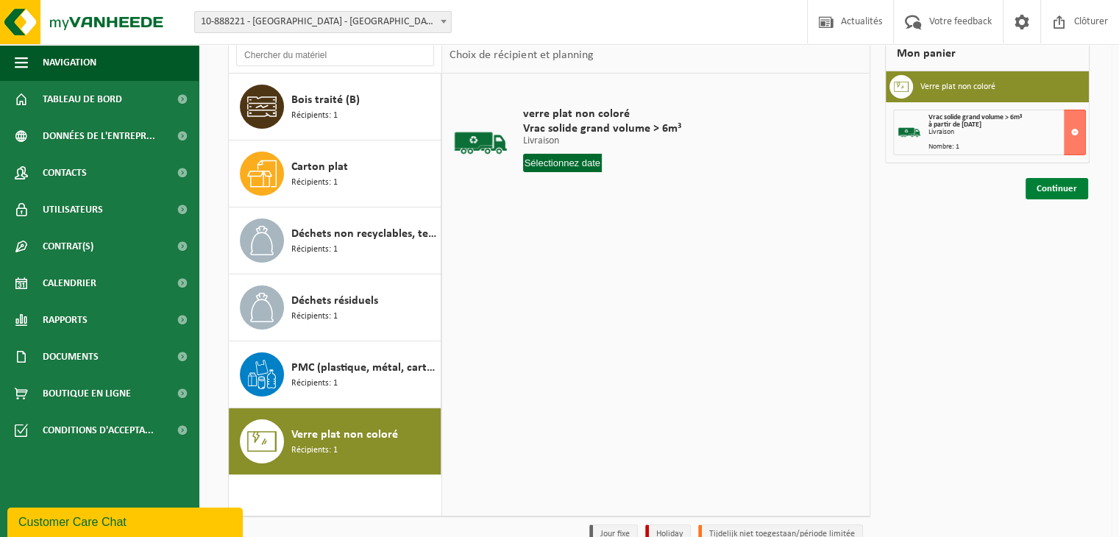
click at [1048, 182] on link "Continuer" at bounding box center [1056, 188] width 63 height 21
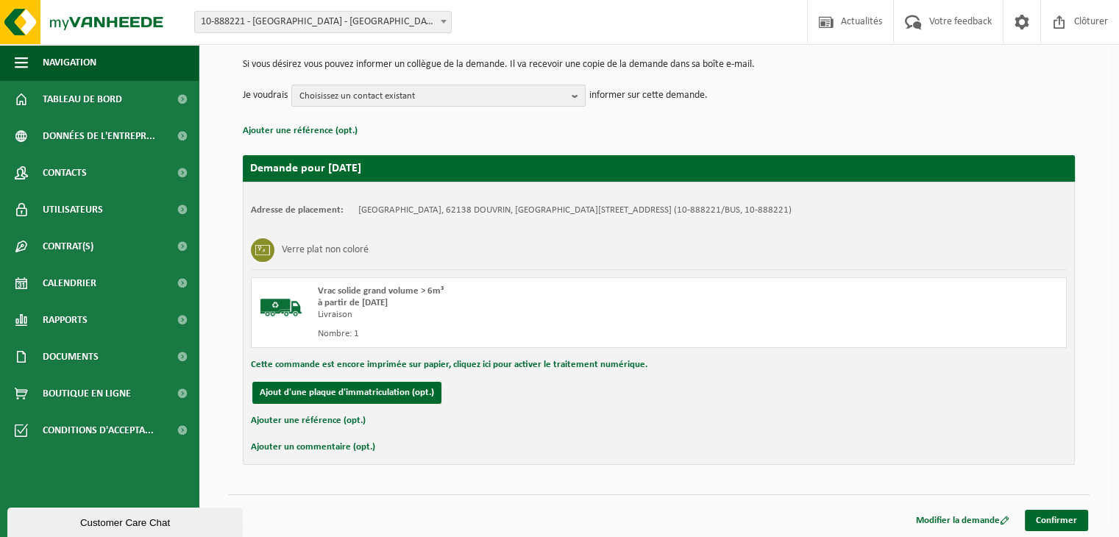
scroll to position [149, 0]
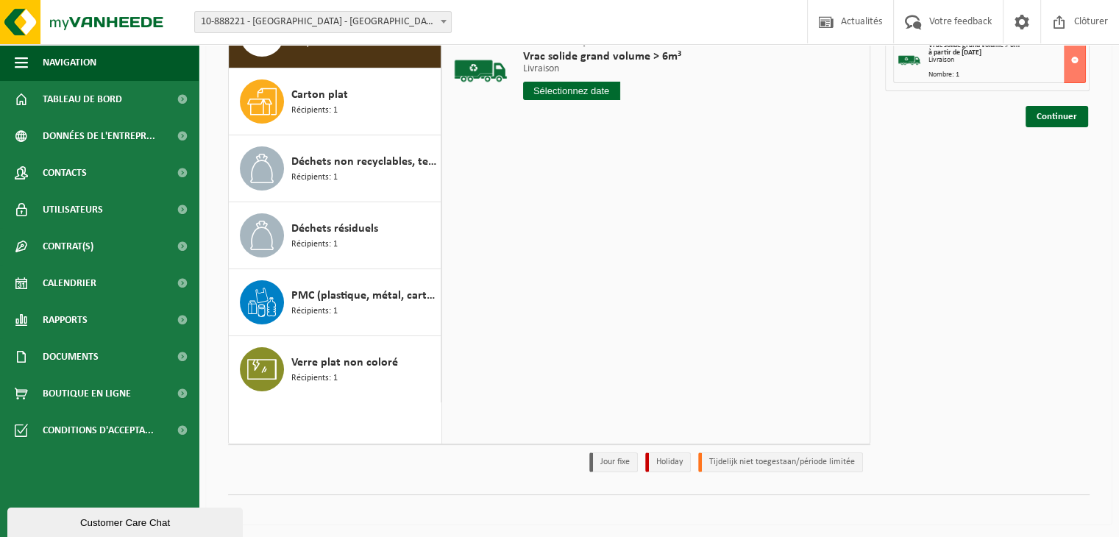
scroll to position [181, 0]
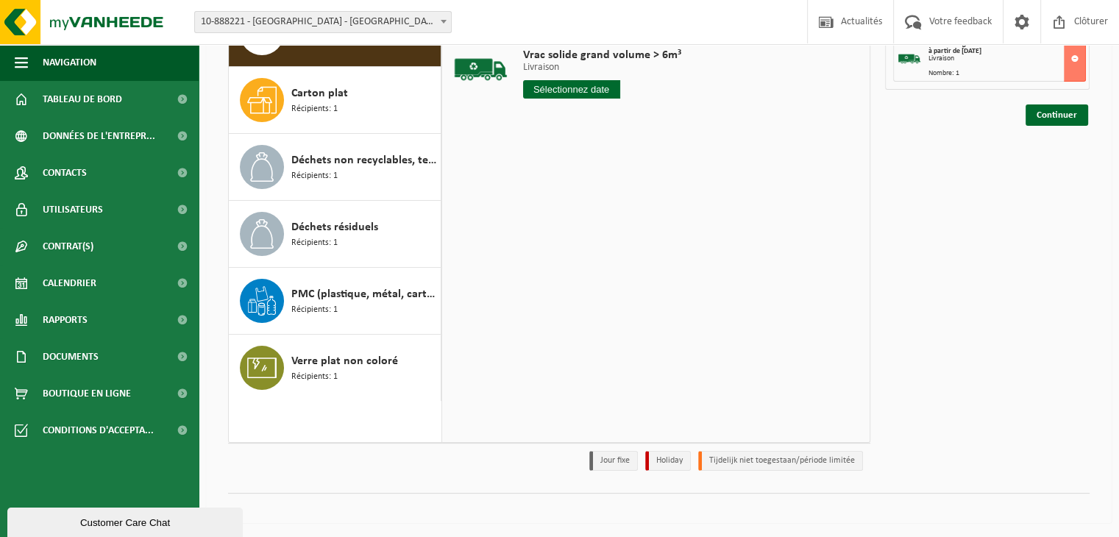
click at [540, 99] on div "AD - BOIS B / DIB RED2-2025-URWR002 Vrac solide grand volume > 6m³ Livraison Li…" at bounding box center [620, 69] width 209 height 102
click at [541, 99] on div "AD - BOIS B / DIB RED2-2025-URWR002 Vrac solide grand volume > 6m³ Livraison Li…" at bounding box center [620, 69] width 209 height 102
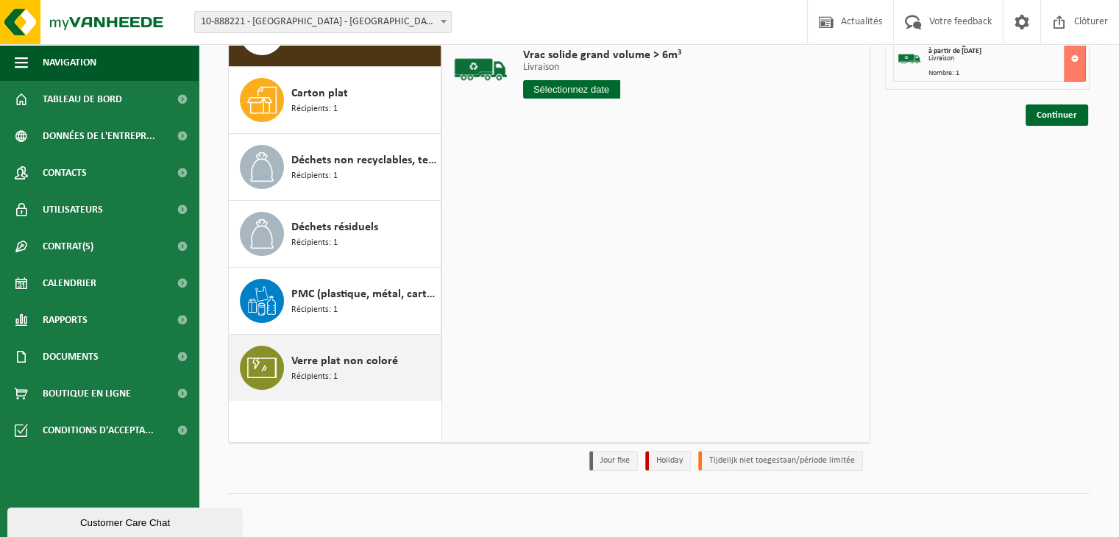
click at [355, 349] on div "Verre plat non coloré Récipients: 1" at bounding box center [364, 368] width 146 height 44
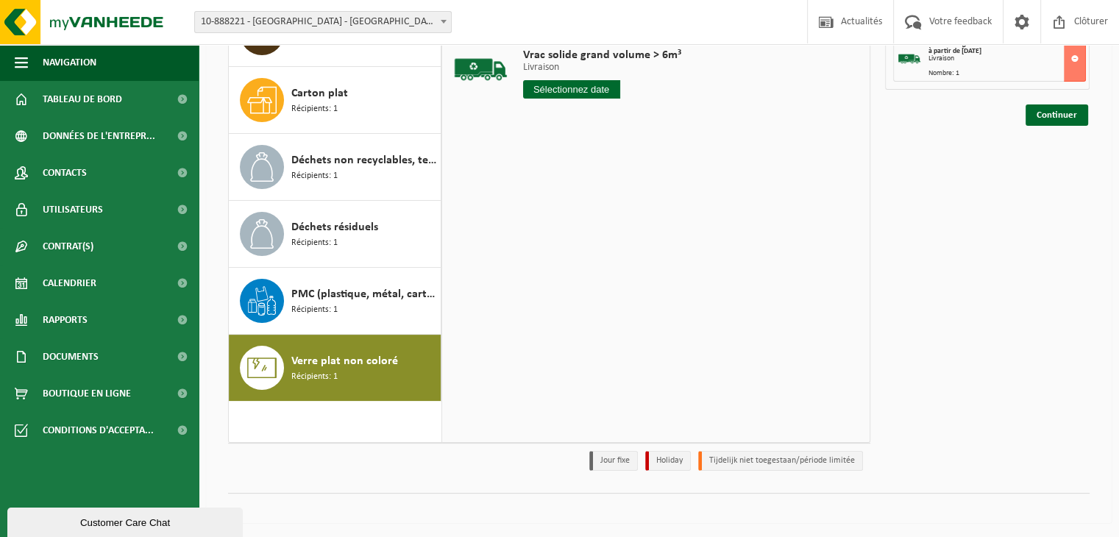
click at [355, 349] on div "Verre plat non coloré Récipients: 1" at bounding box center [364, 368] width 146 height 44
